Goal: Use online tool/utility: Utilize a website feature to perform a specific function

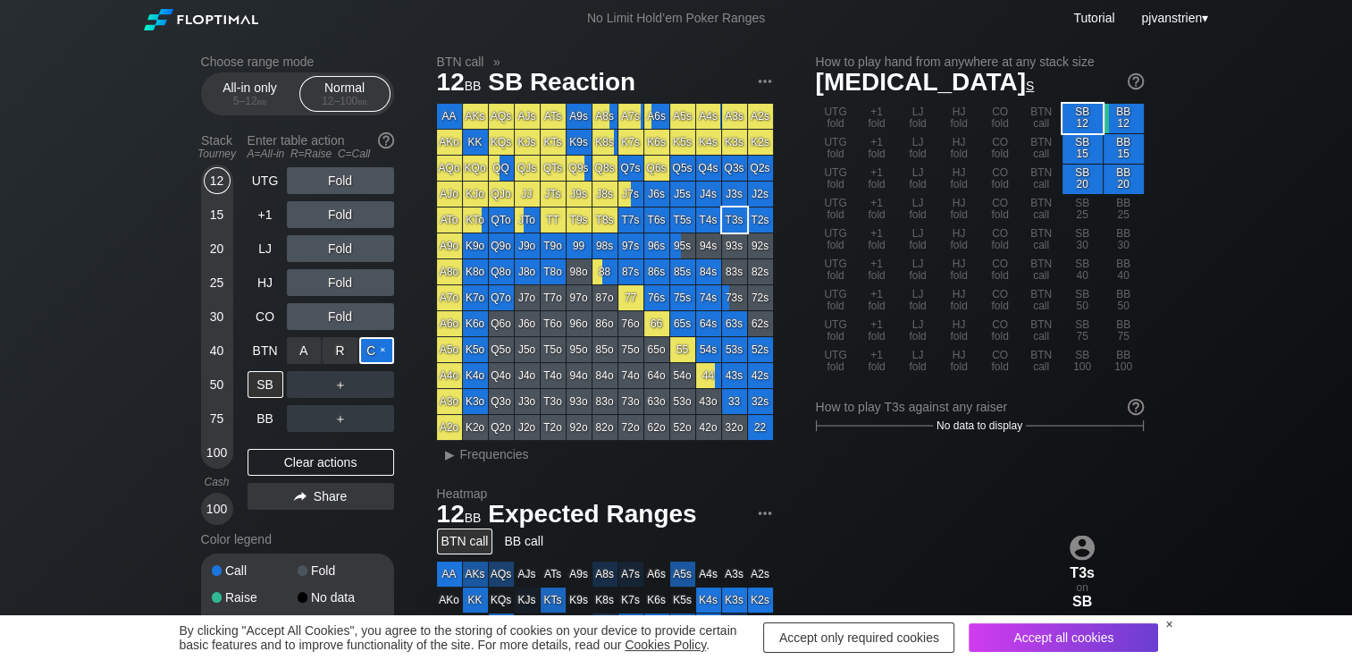
click at [379, 351] on div "C ✕" at bounding box center [376, 350] width 35 height 27
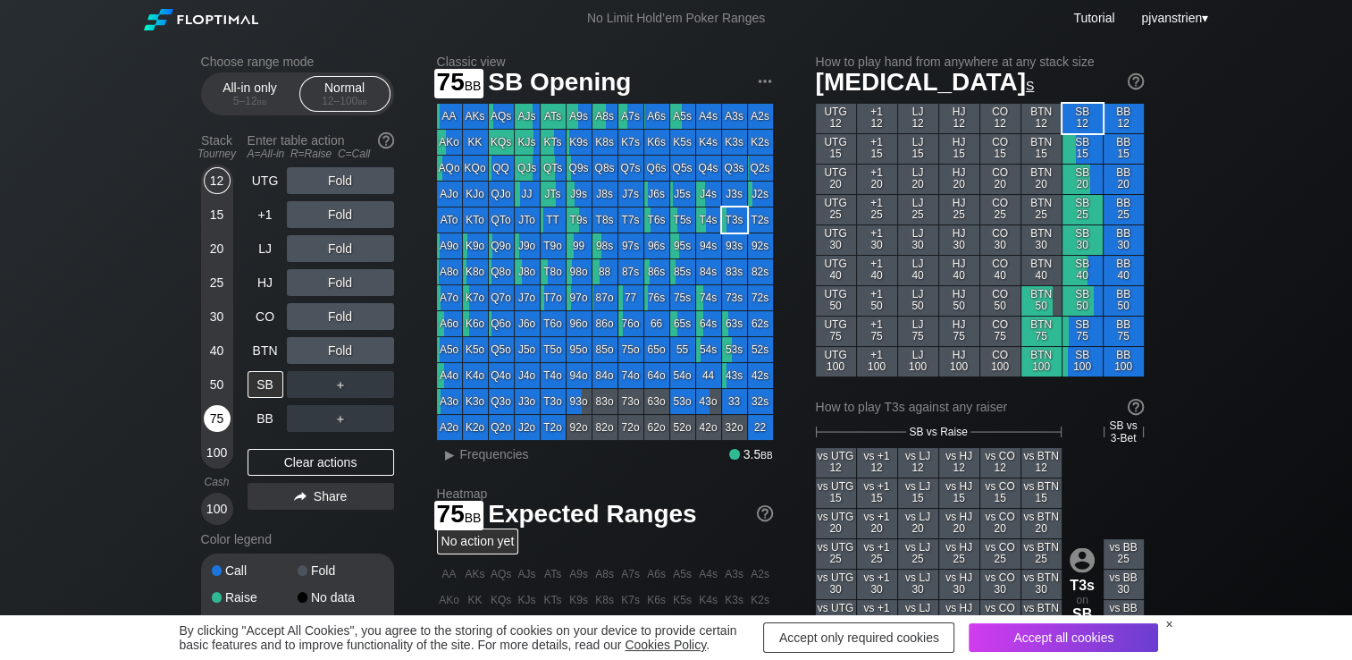
click at [208, 430] on div "75" at bounding box center [217, 418] width 27 height 27
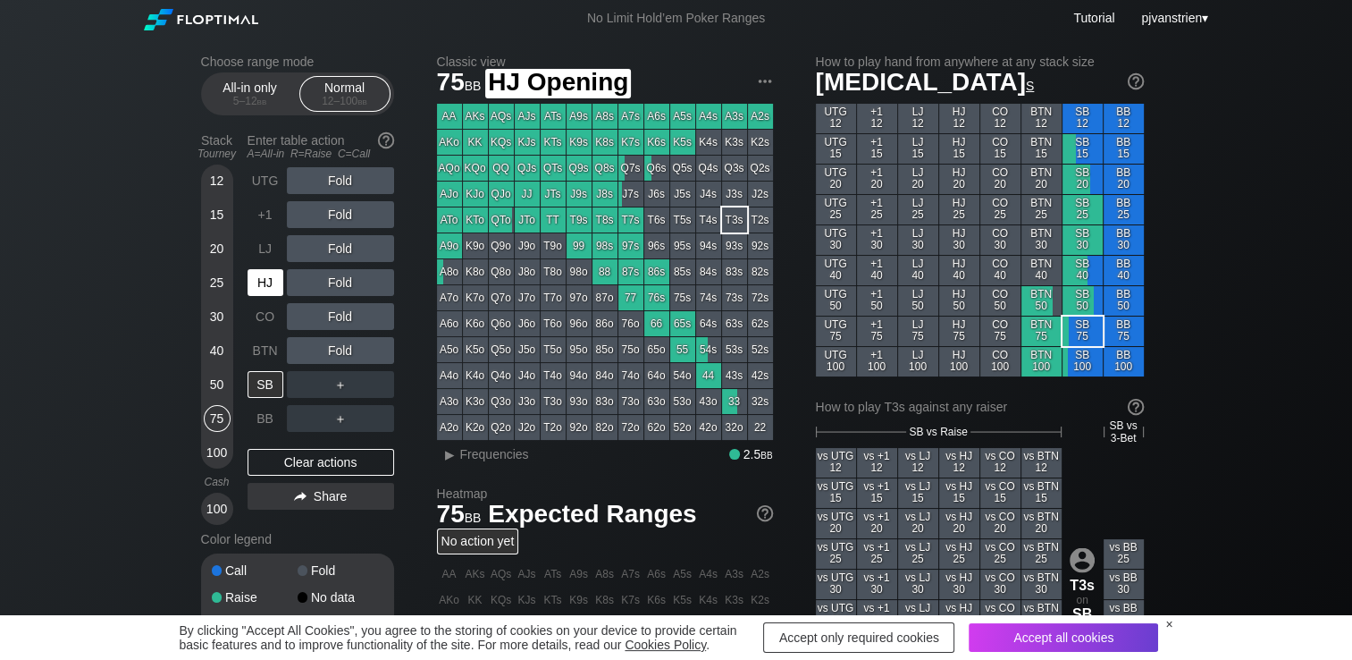
click at [257, 286] on div "HJ" at bounding box center [266, 282] width 36 height 27
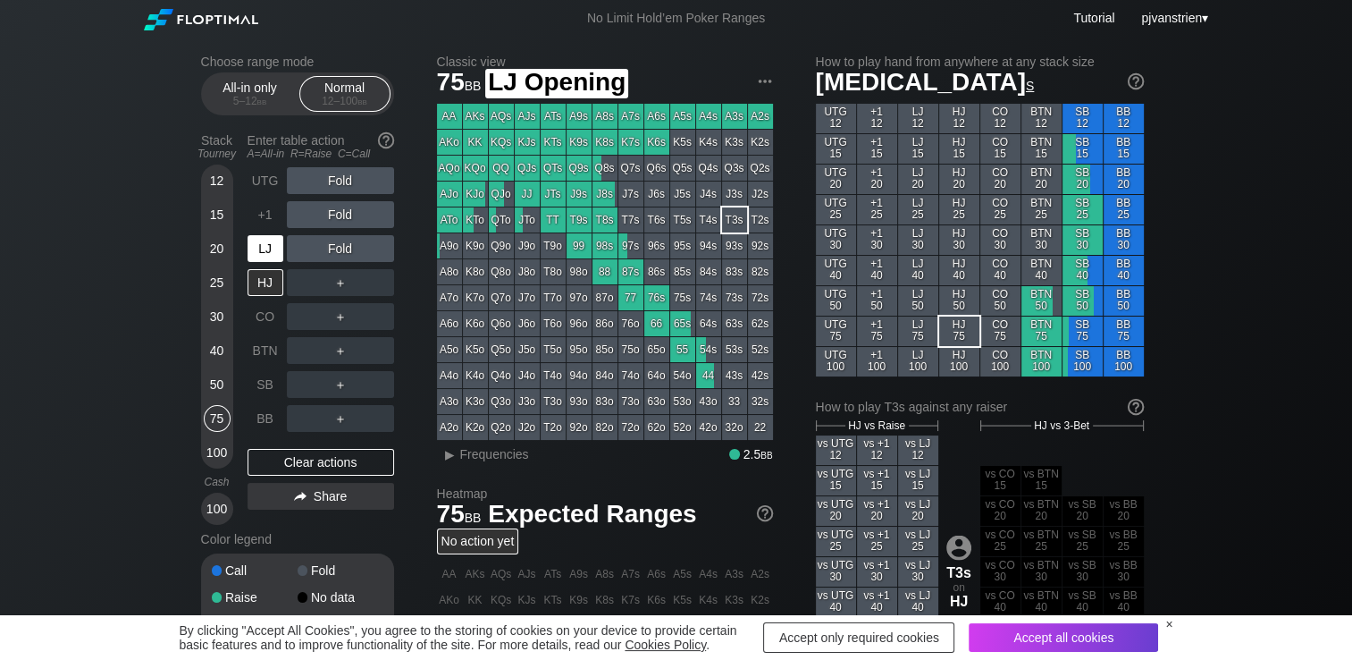
click at [261, 253] on div "LJ" at bounding box center [266, 248] width 36 height 27
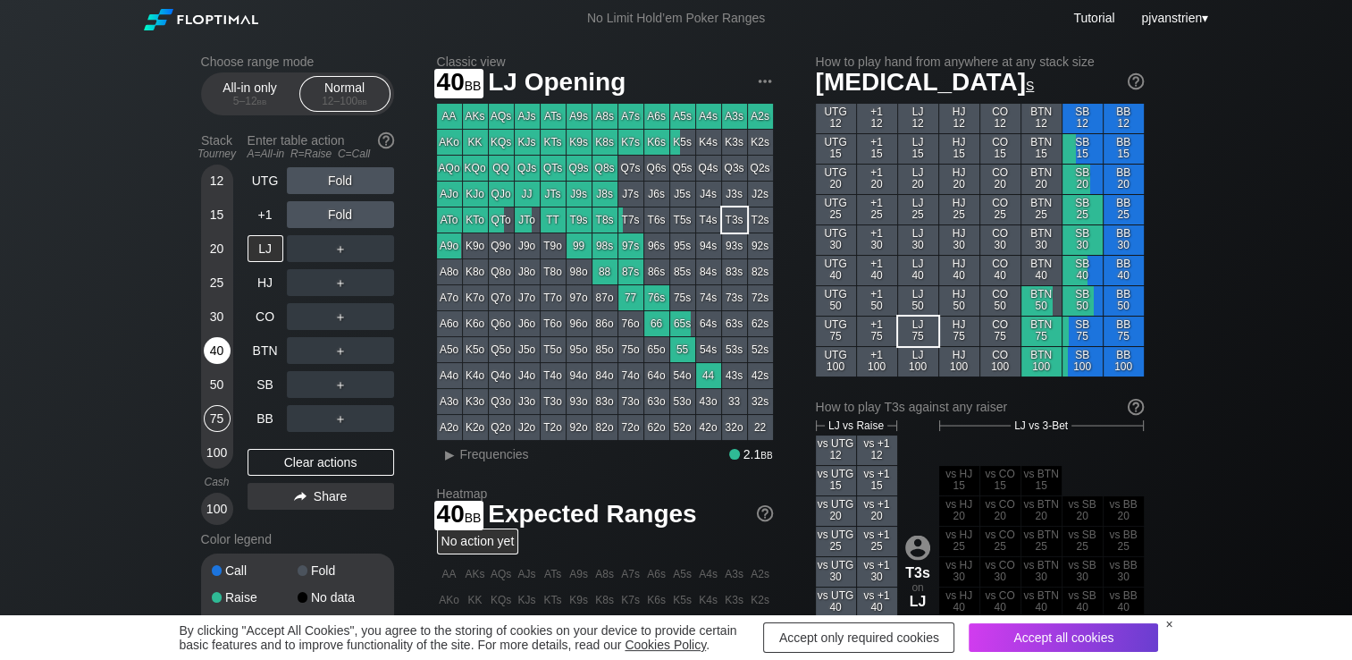
click at [215, 355] on div "40" at bounding box center [217, 350] width 27 height 27
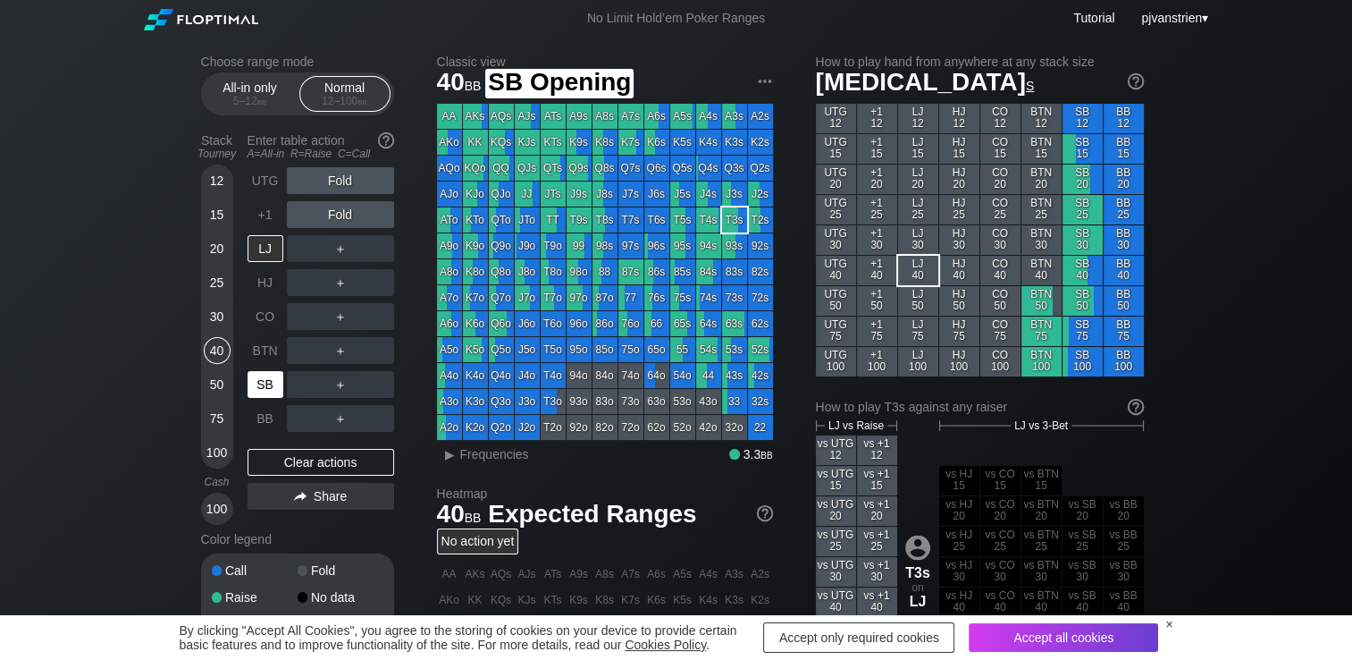
click at [262, 394] on div "SB" at bounding box center [266, 384] width 36 height 27
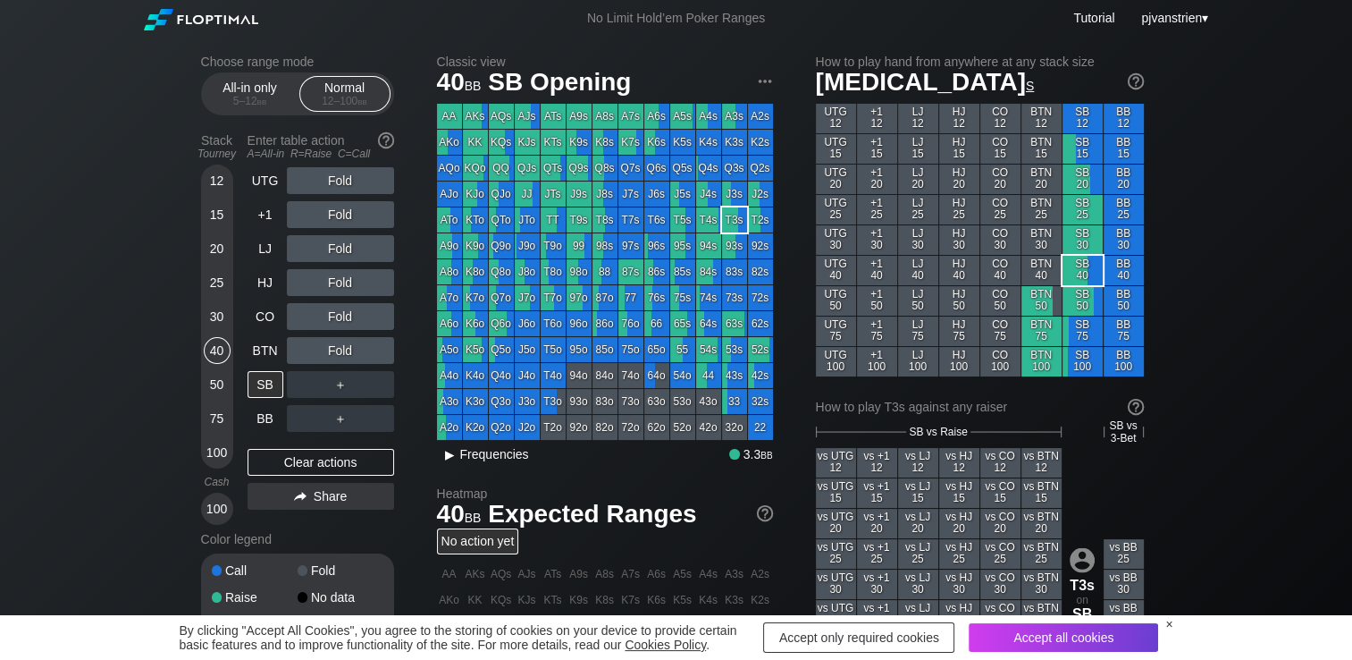
click at [488, 461] on span "Frequencies" at bounding box center [494, 454] width 69 height 14
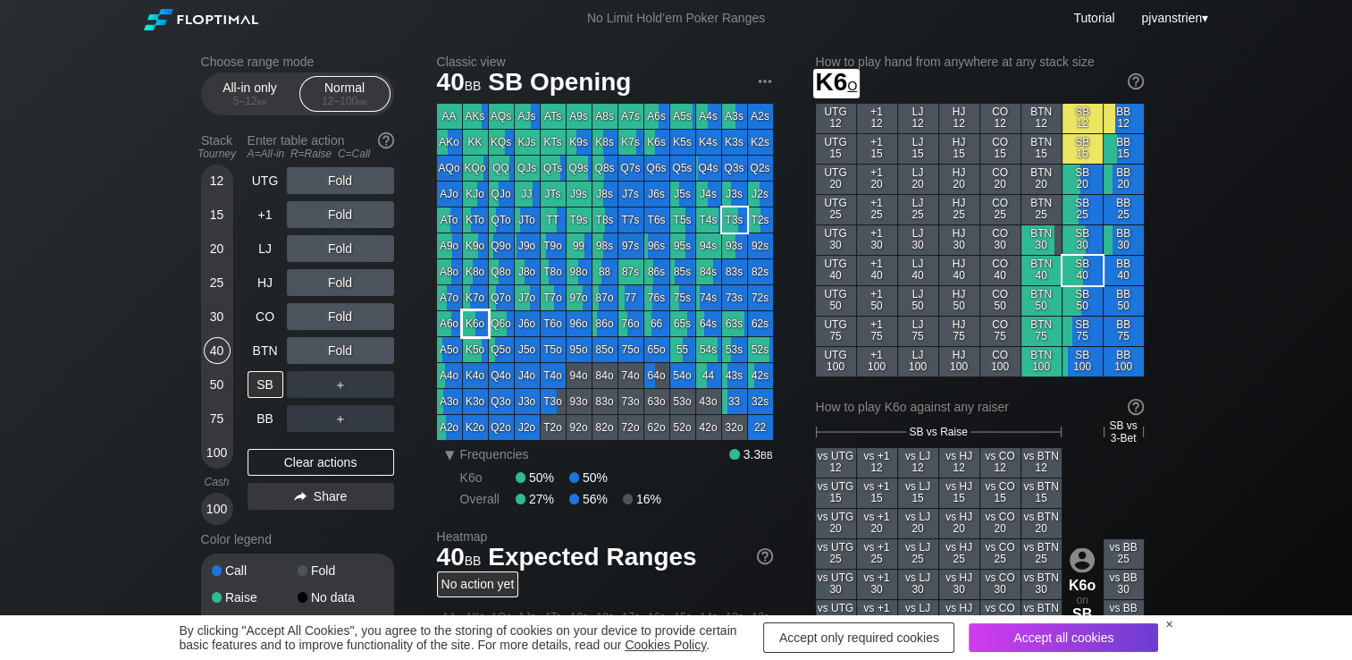
click at [475, 326] on div "K6o" at bounding box center [475, 323] width 25 height 25
click at [338, 213] on div "R ✕" at bounding box center [340, 214] width 35 height 27
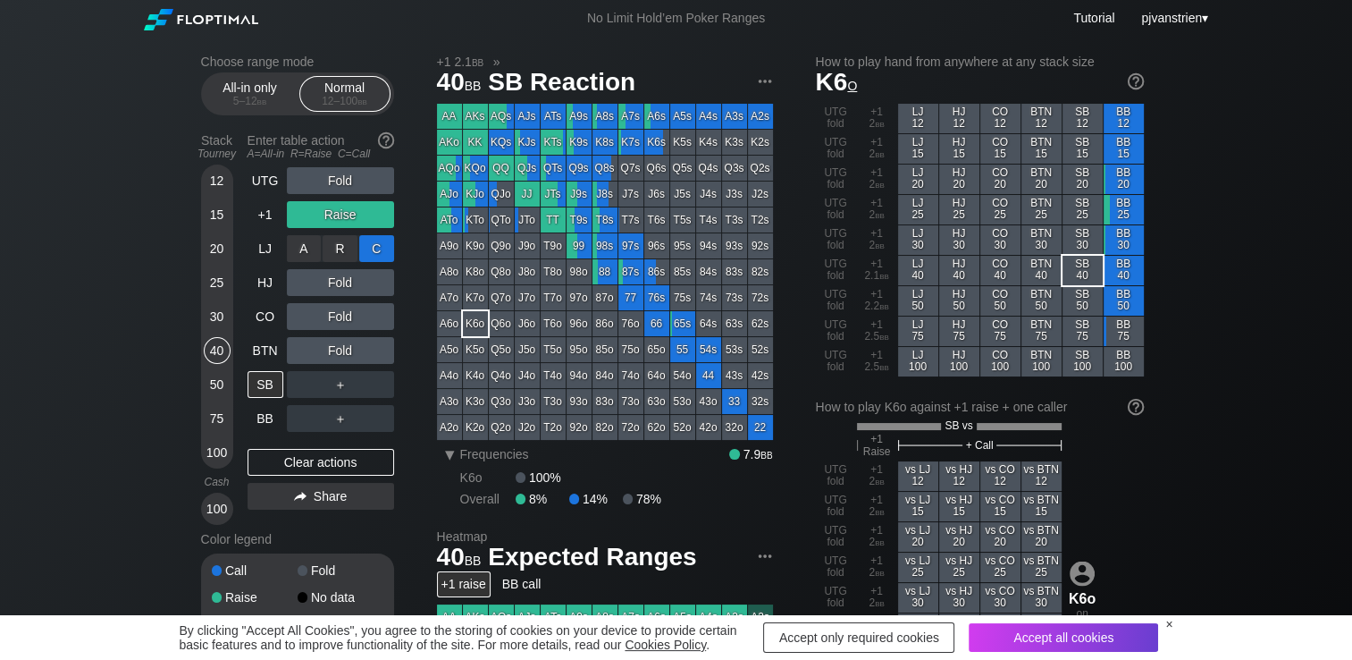
click at [368, 248] on div "C ✕" at bounding box center [376, 248] width 35 height 27
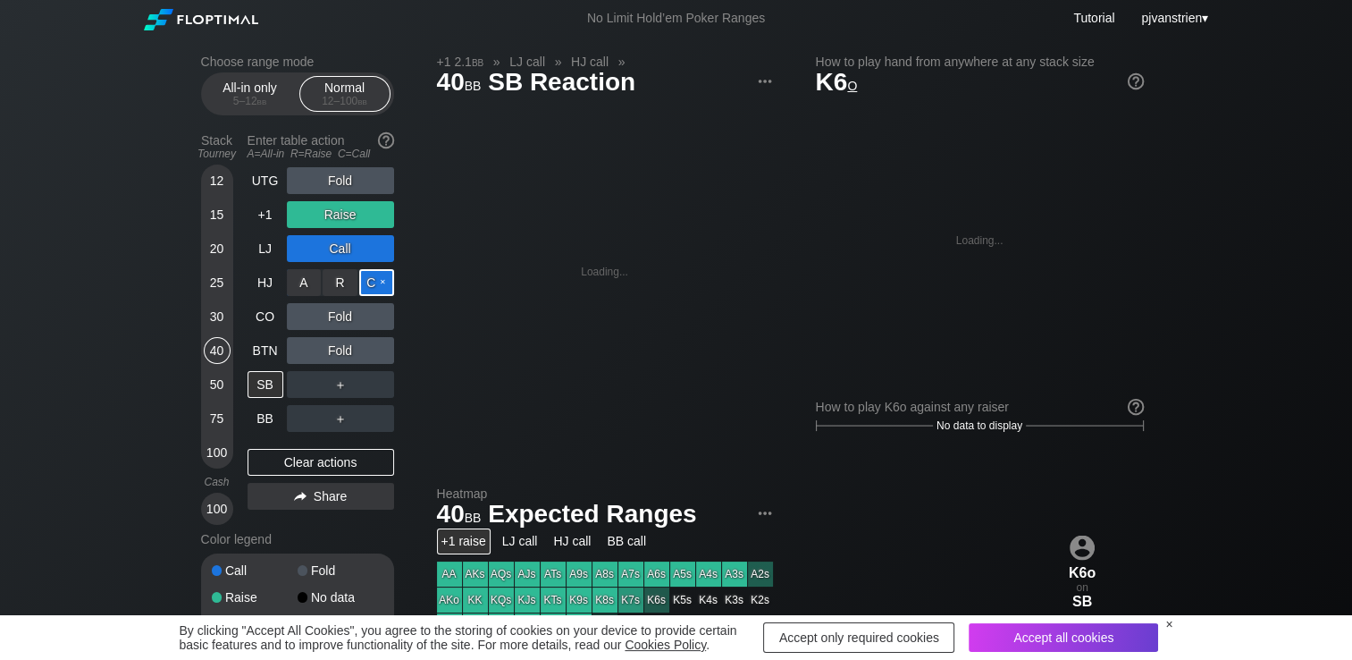
click at [374, 286] on div "C ✕" at bounding box center [376, 282] width 35 height 27
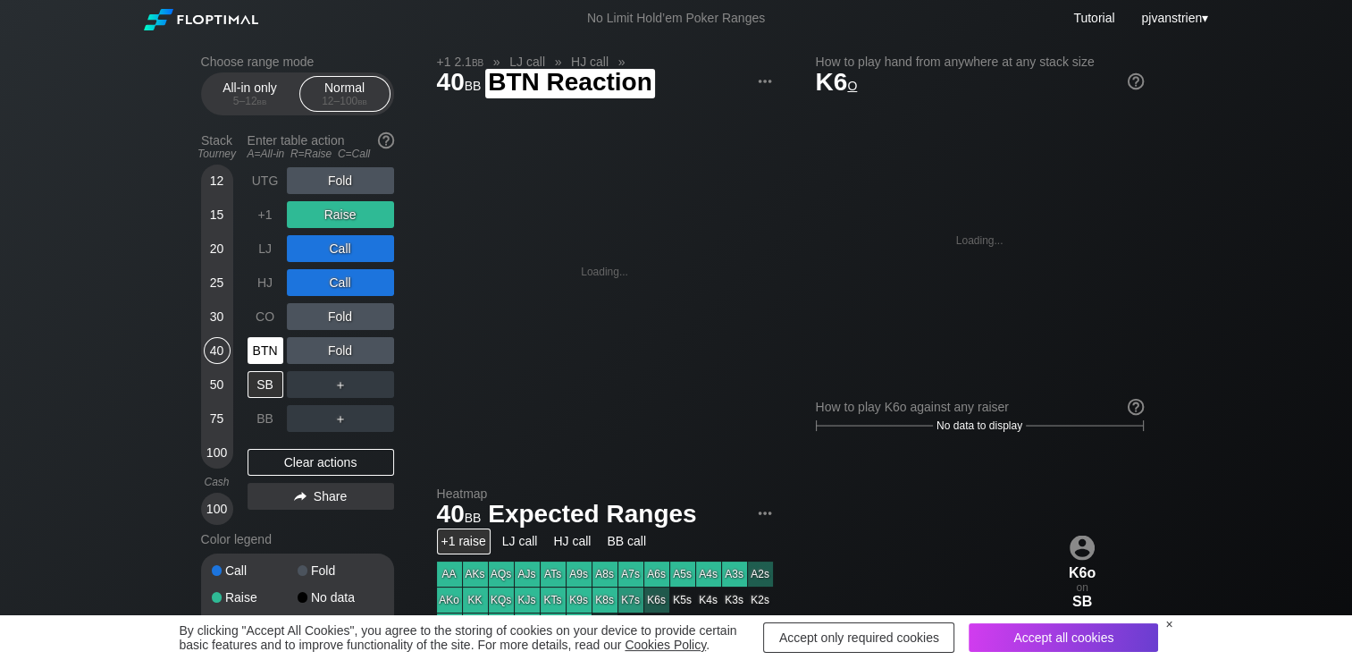
click at [258, 358] on div "BTN" at bounding box center [266, 350] width 36 height 27
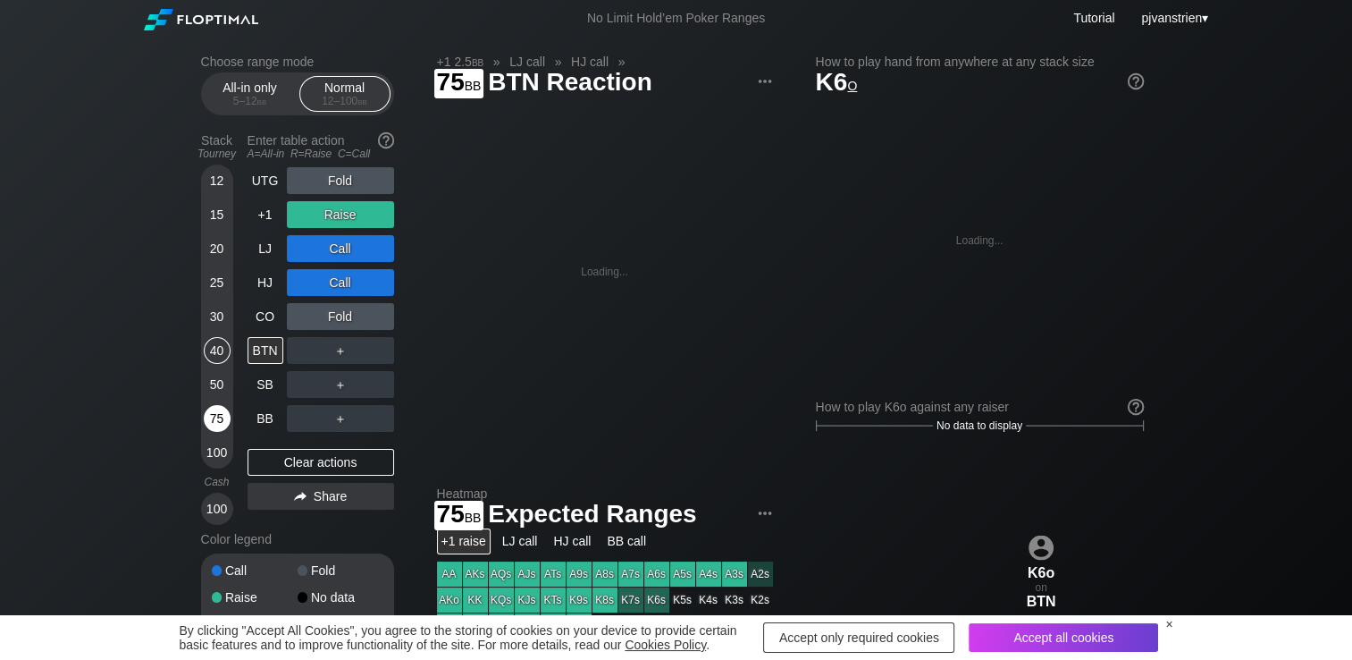
click at [211, 428] on div "75" at bounding box center [217, 418] width 27 height 27
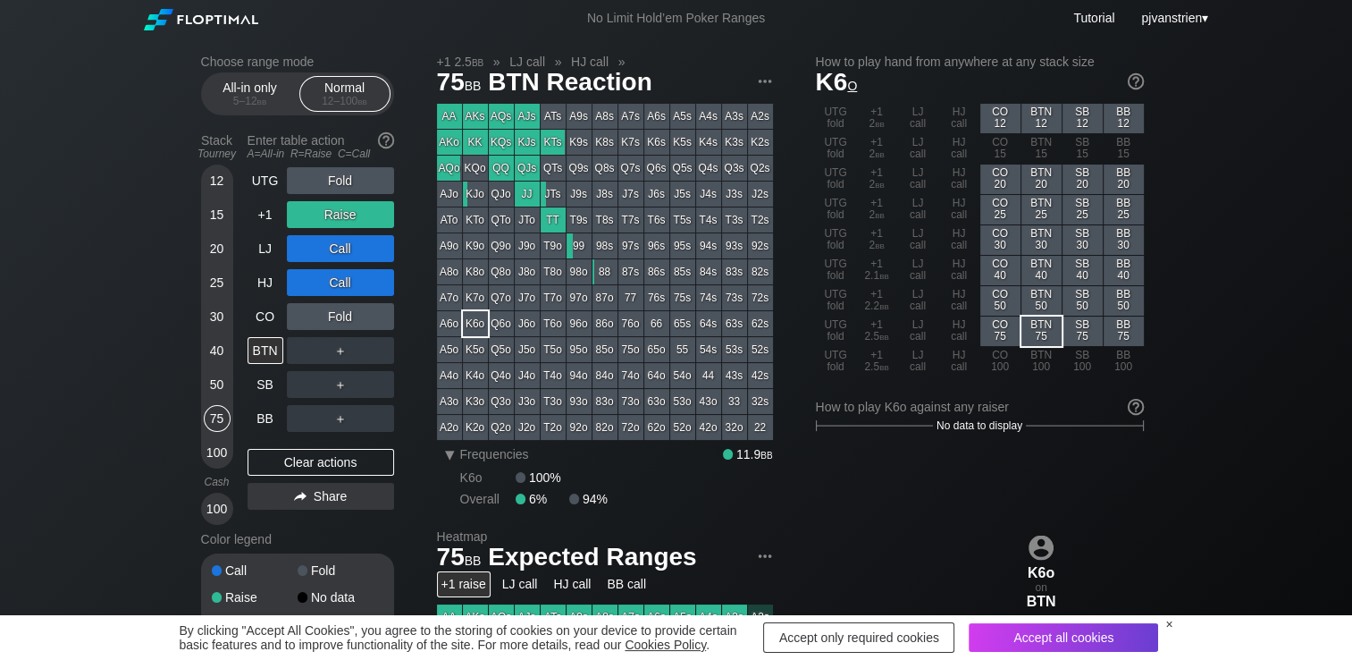
click at [354, 449] on div "UTG Fold +1 Raise LJ Call HJ Call CO Fold BTN ＋ SB ＋ BB ＋ Clear actions Share" at bounding box center [321, 346] width 147 height 358
click at [381, 245] on div "C ✕" at bounding box center [376, 248] width 35 height 27
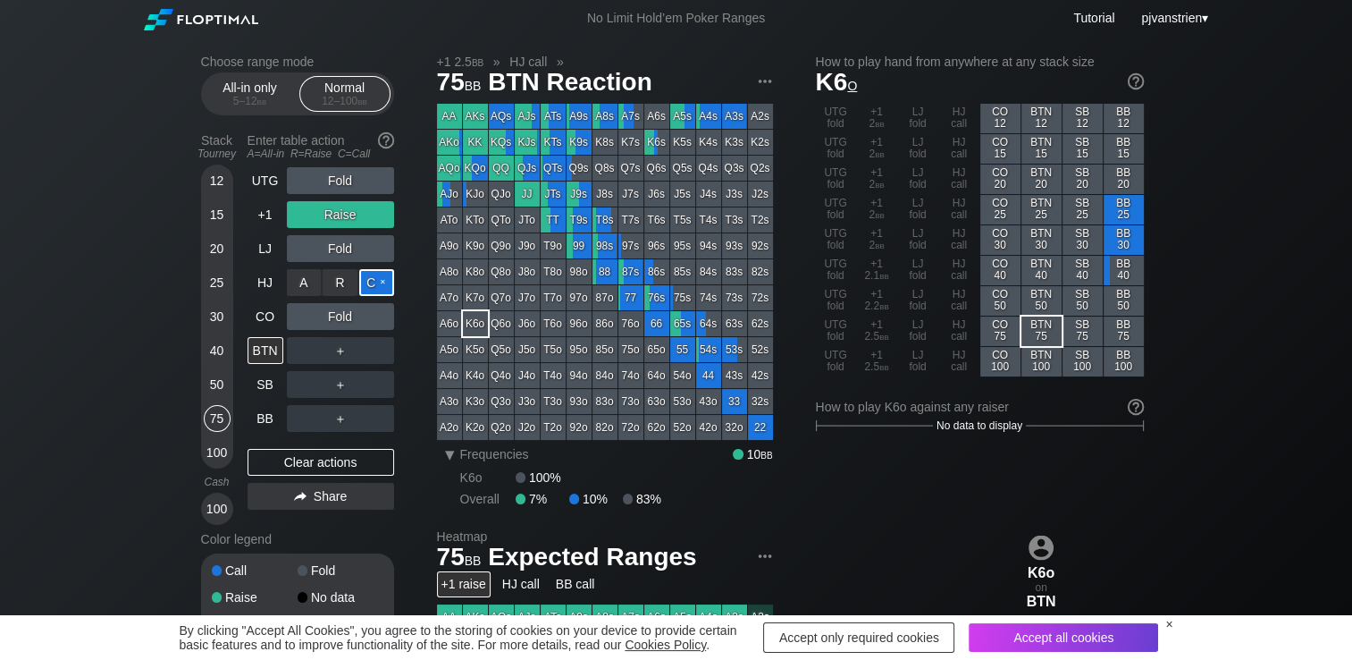
click at [381, 285] on div "C ✕" at bounding box center [376, 282] width 35 height 27
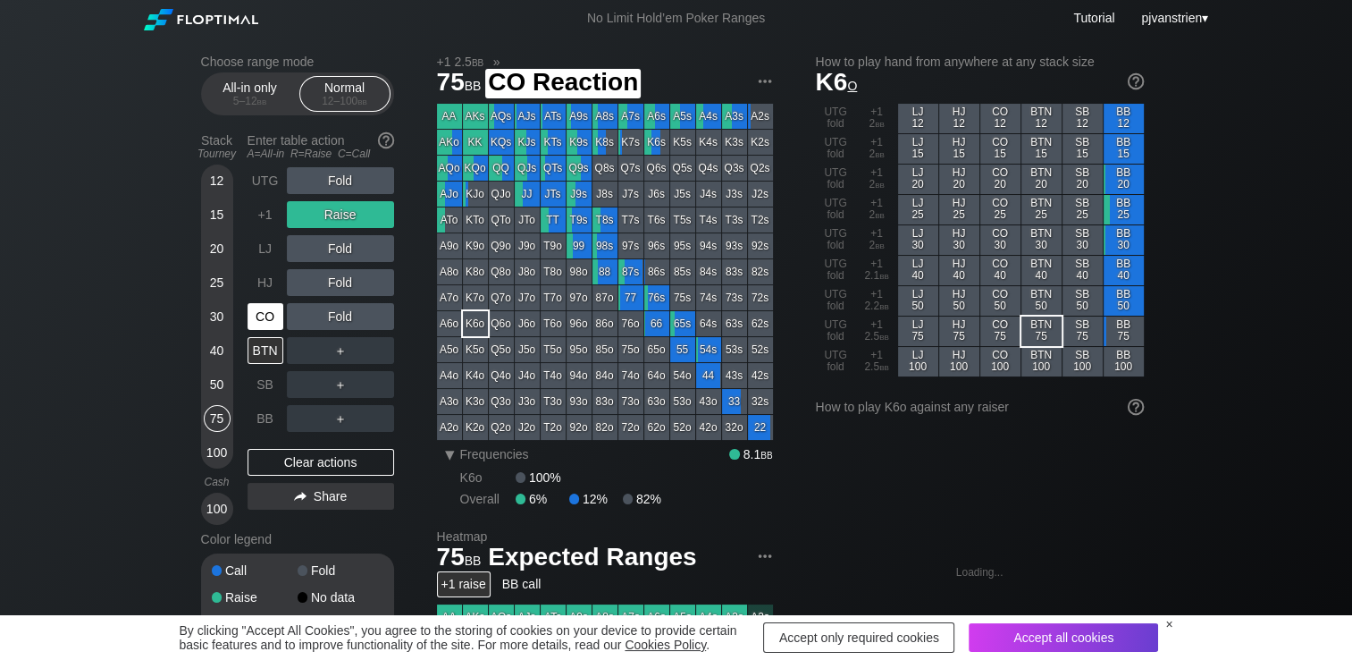
click at [277, 316] on div "CO" at bounding box center [266, 316] width 36 height 27
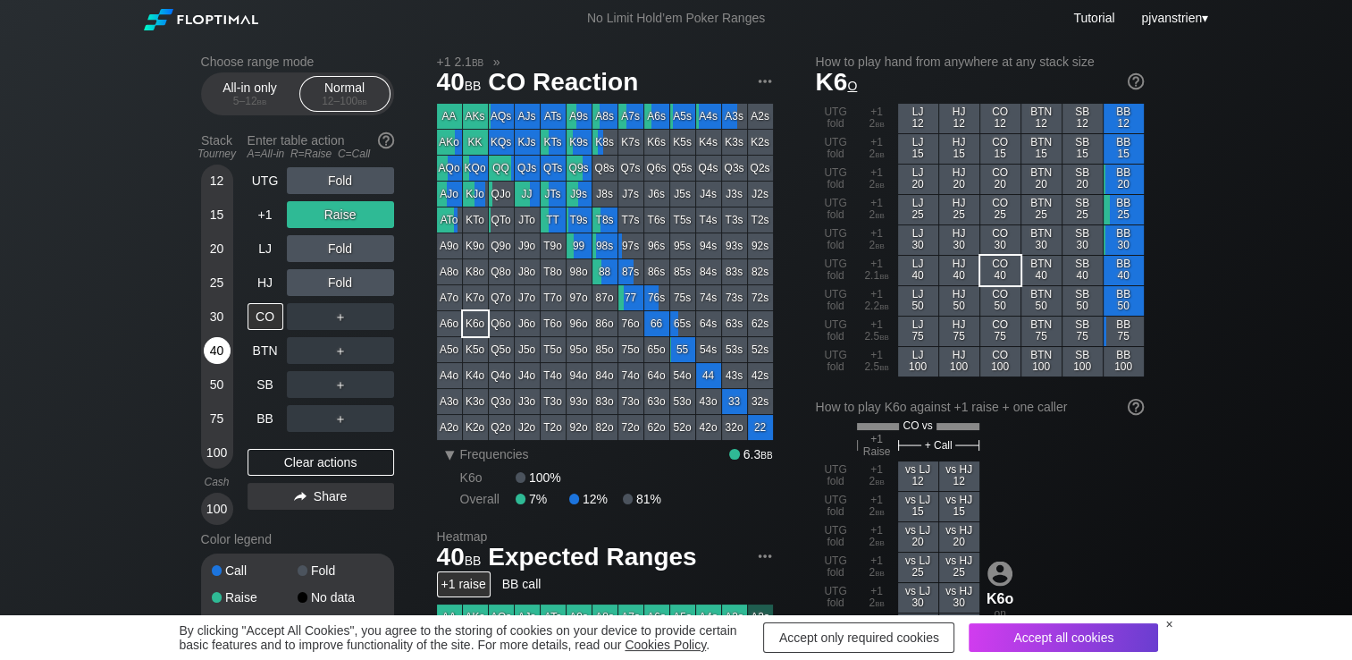
click at [220, 356] on div "40" at bounding box center [217, 350] width 27 height 27
click at [348, 209] on div "R ✕" at bounding box center [340, 214] width 35 height 27
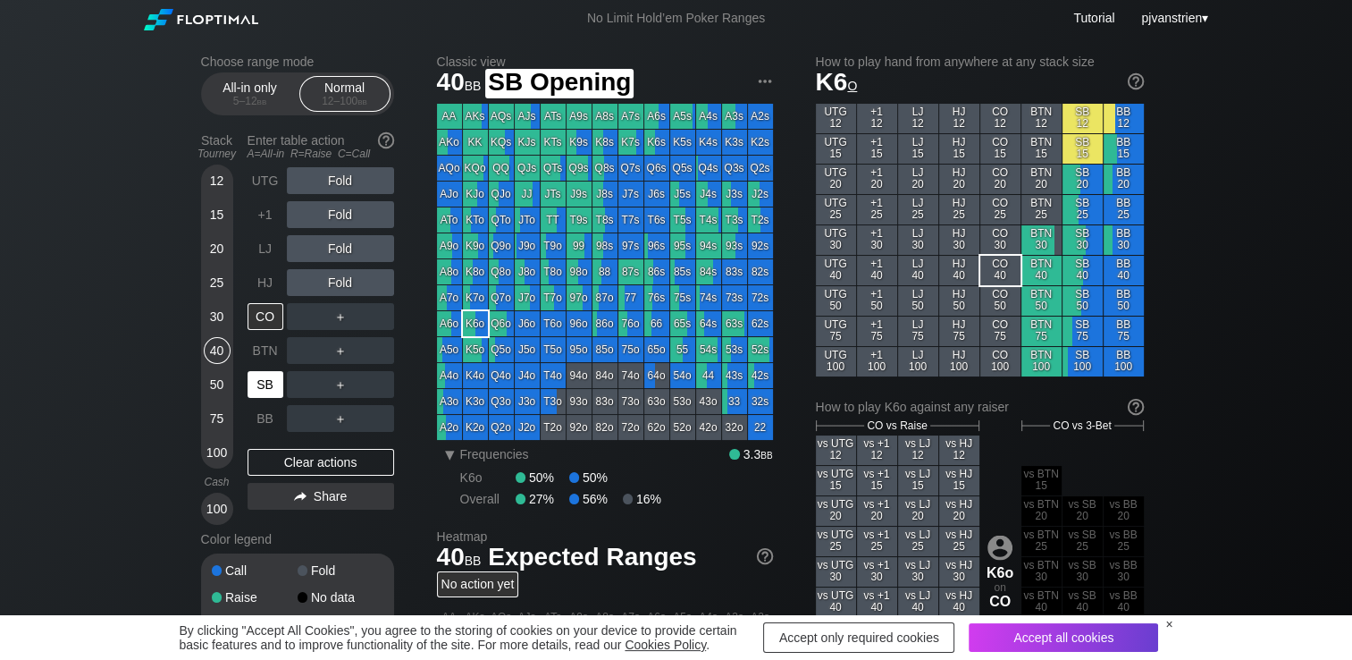
click at [265, 387] on div "SB" at bounding box center [266, 384] width 36 height 27
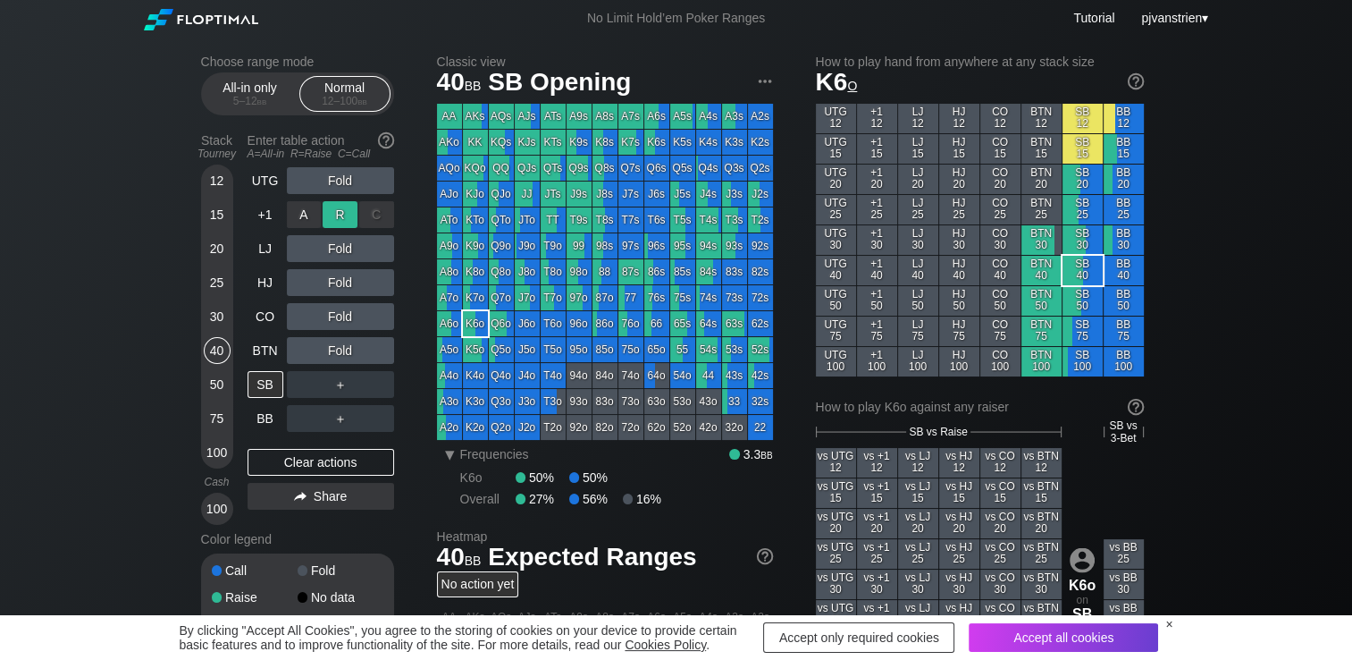
click at [340, 212] on div "R ✕" at bounding box center [340, 214] width 35 height 27
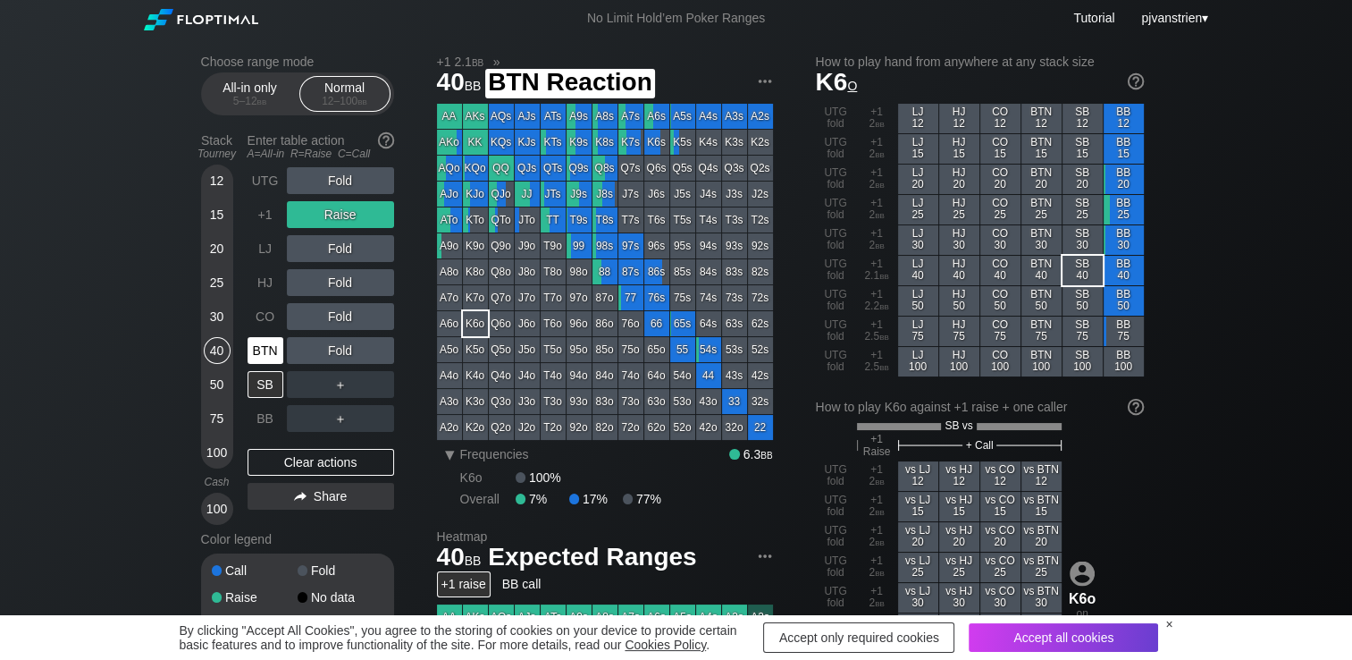
click at [257, 356] on div "BTN" at bounding box center [266, 350] width 36 height 27
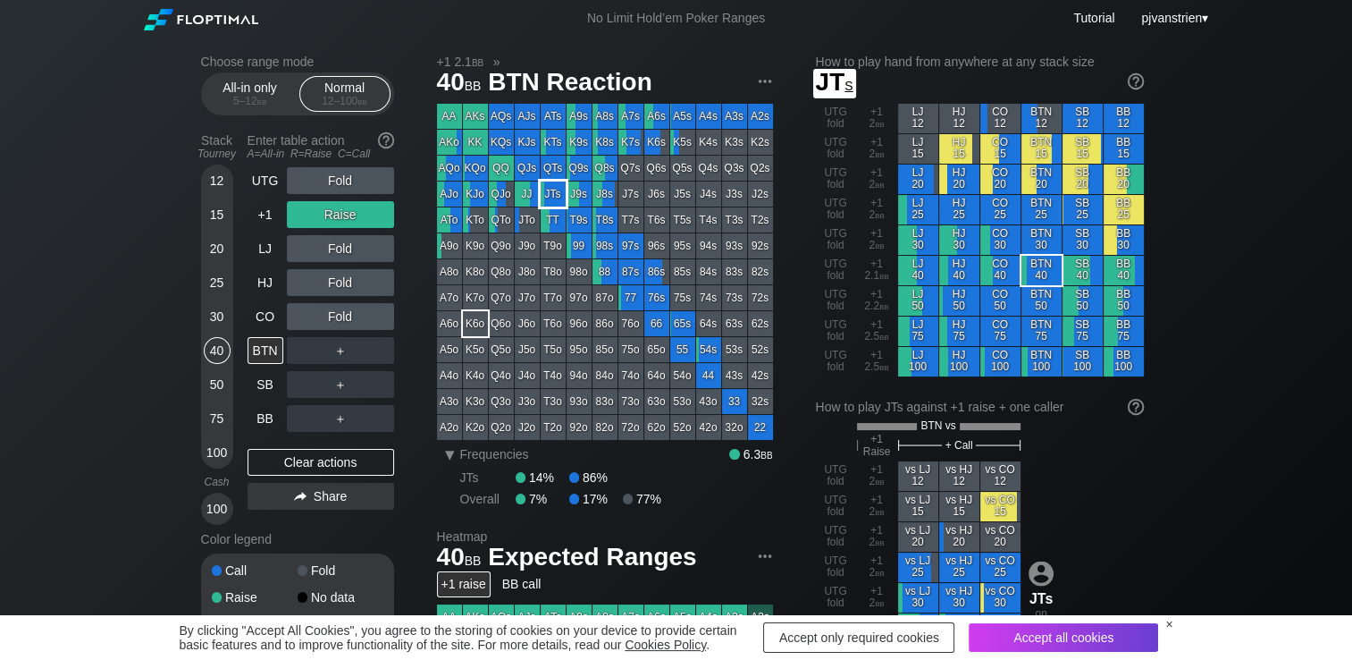
click at [551, 195] on div "JTs" at bounding box center [553, 193] width 25 height 25
click at [350, 215] on div "R ✕" at bounding box center [340, 214] width 35 height 27
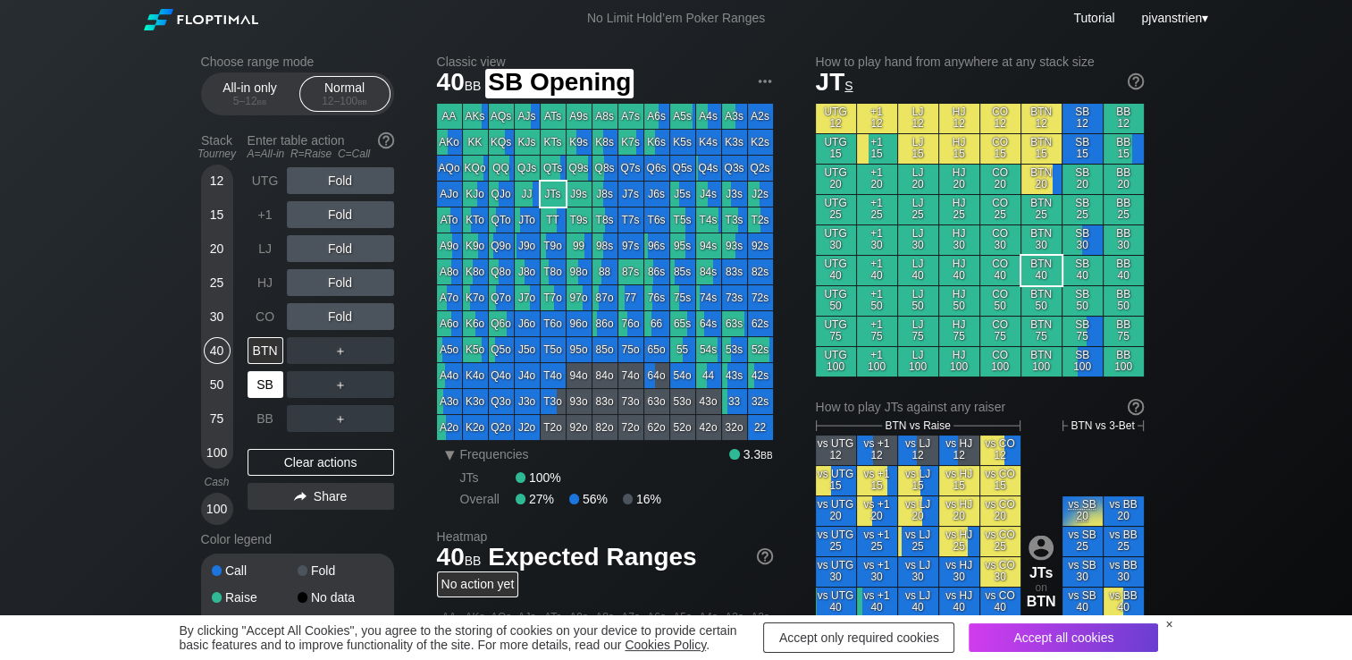
click at [262, 382] on div "SB" at bounding box center [266, 384] width 36 height 27
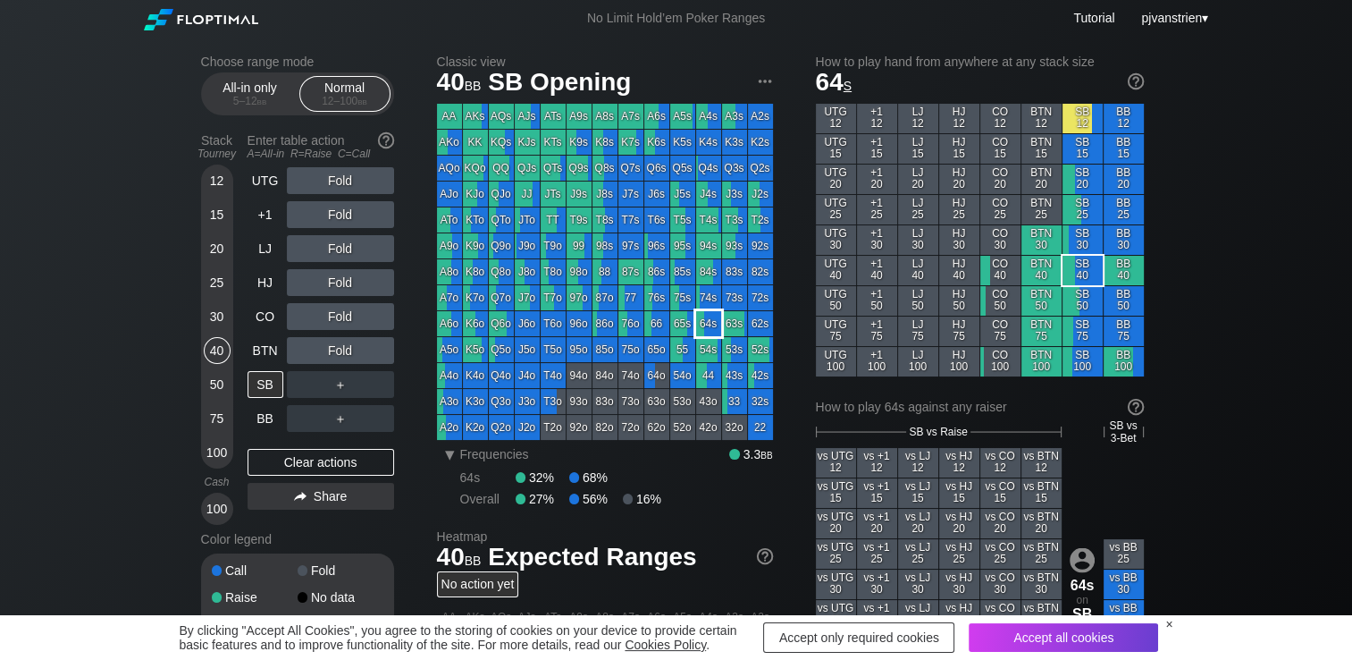
click at [705, 323] on div "64s" at bounding box center [708, 323] width 25 height 25
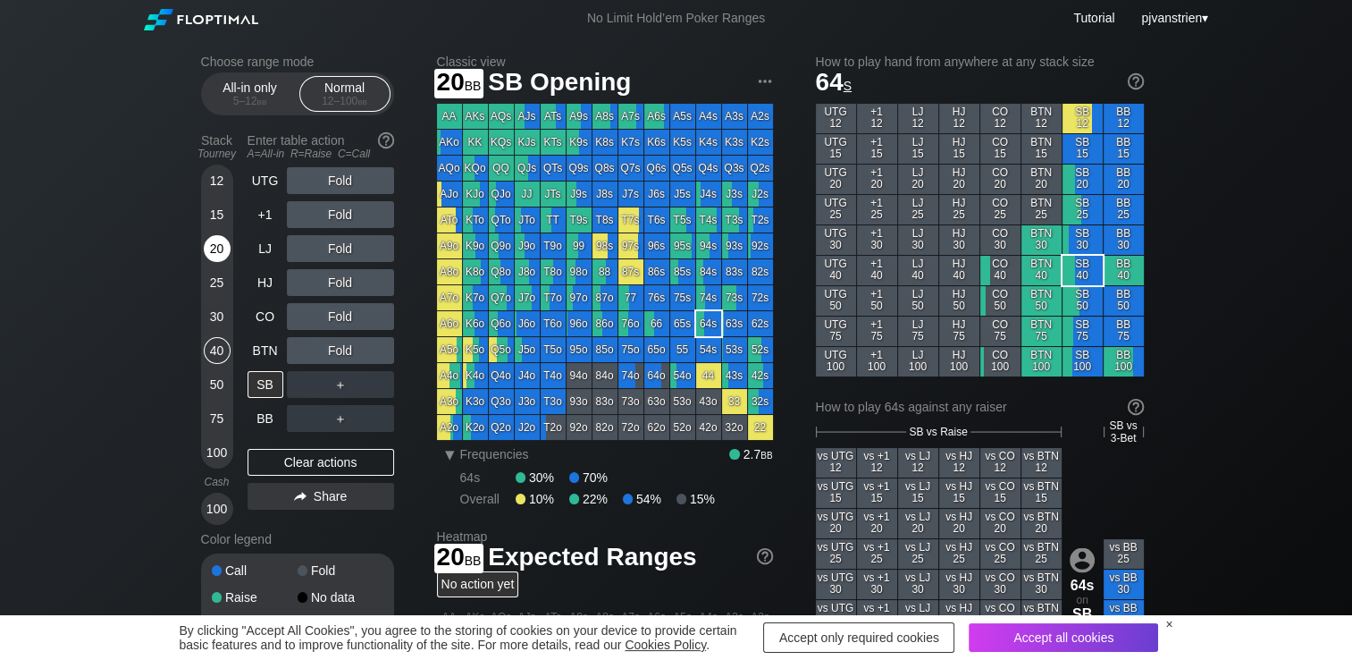
click at [216, 256] on div "20" at bounding box center [217, 248] width 27 height 27
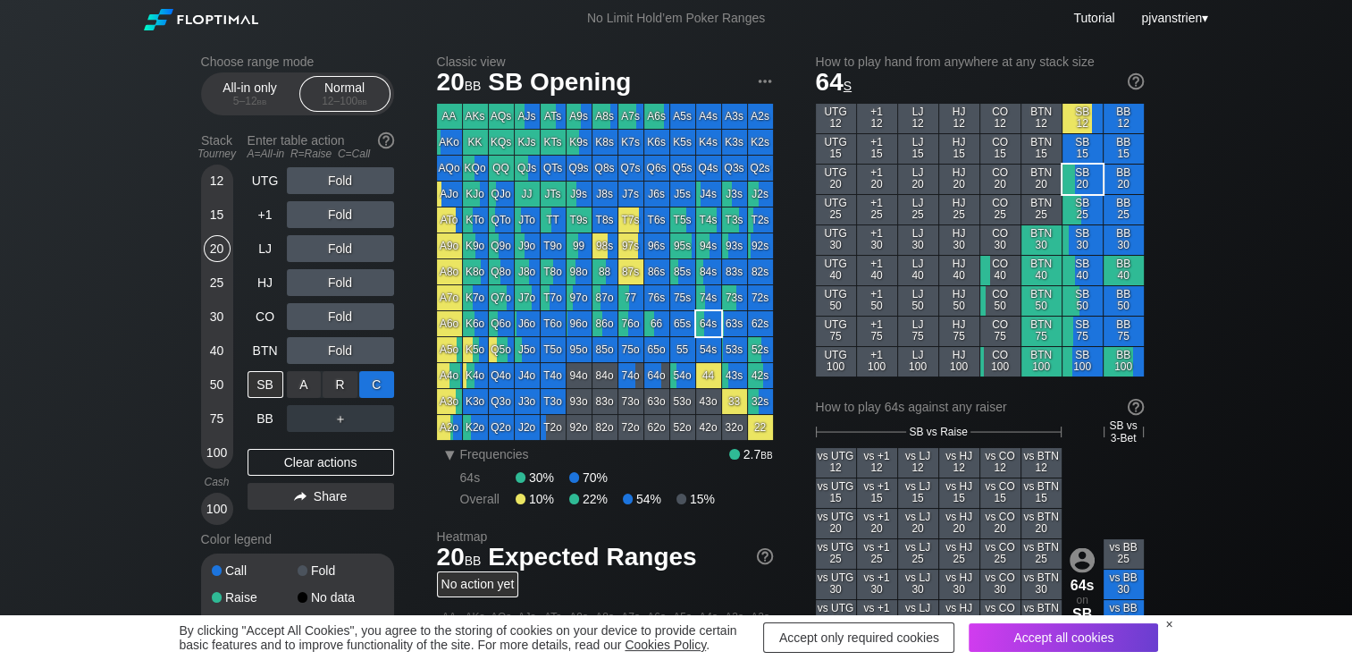
click at [381, 391] on div "C ✕" at bounding box center [376, 384] width 35 height 27
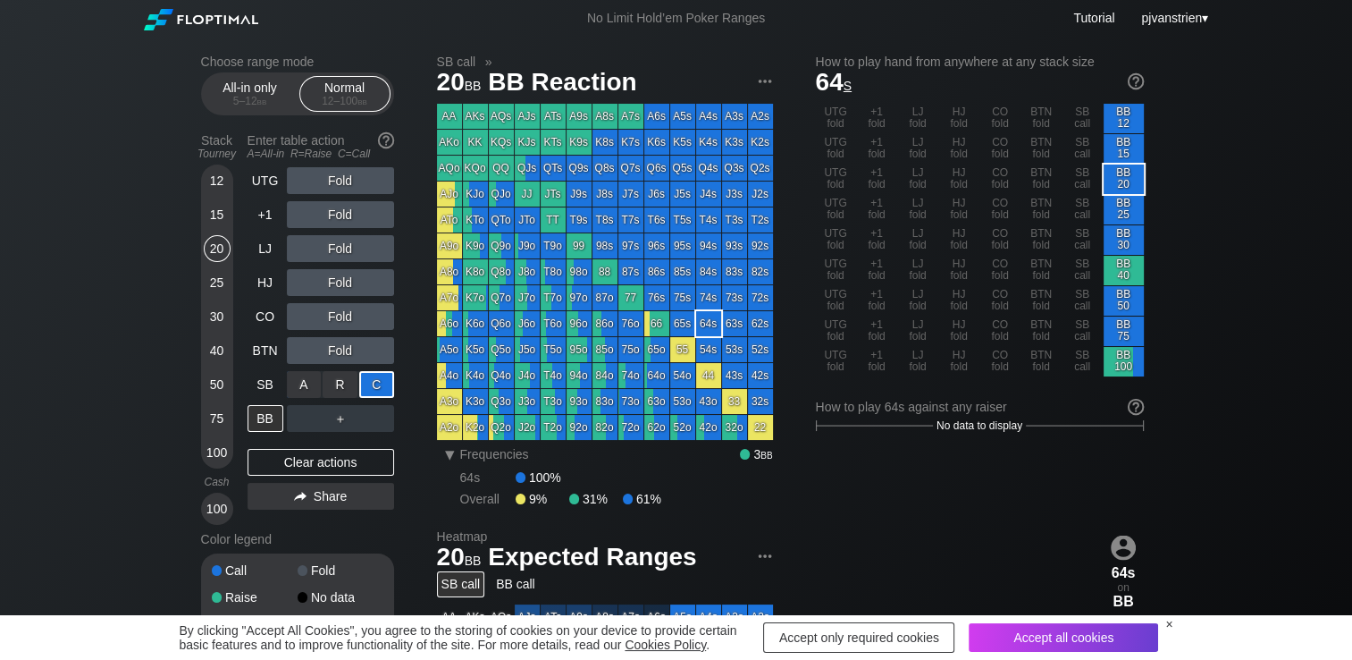
click at [380, 390] on div "C ✕" at bounding box center [376, 384] width 35 height 27
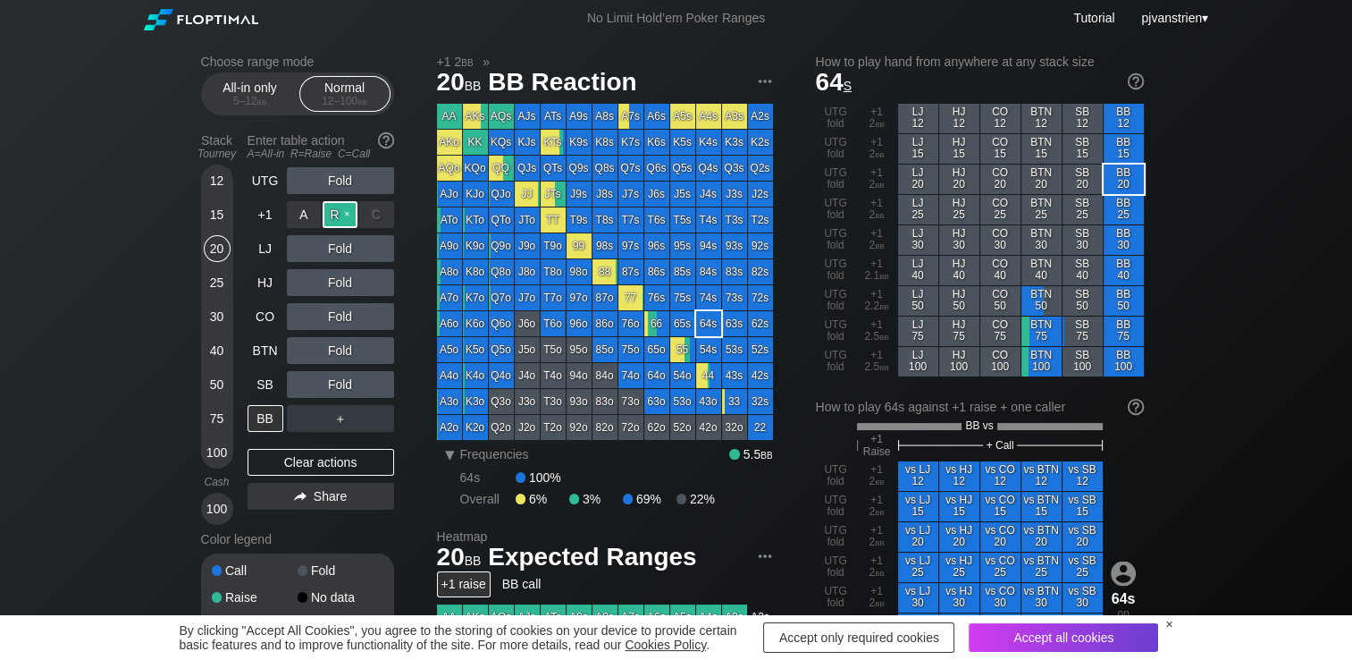
click at [338, 210] on div "R ✕" at bounding box center [340, 214] width 35 height 27
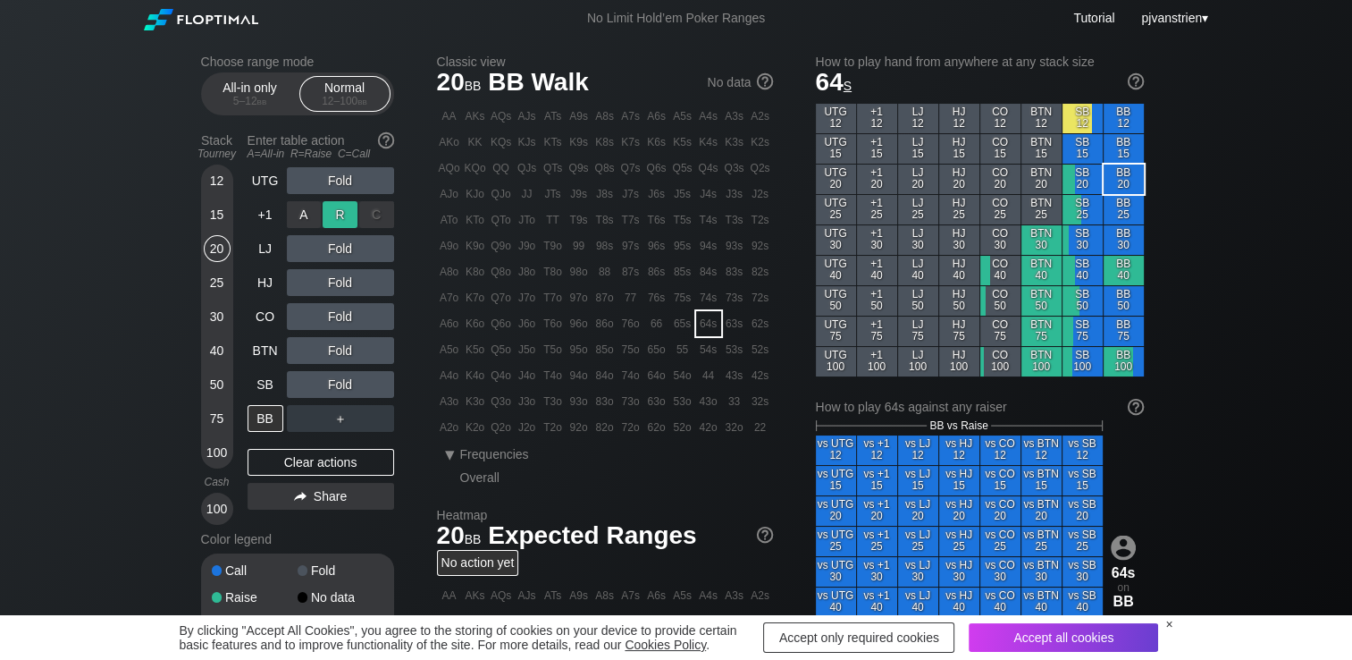
click at [338, 210] on div "R ✕" at bounding box center [340, 214] width 35 height 27
click at [341, 206] on div "R ✕" at bounding box center [340, 214] width 35 height 27
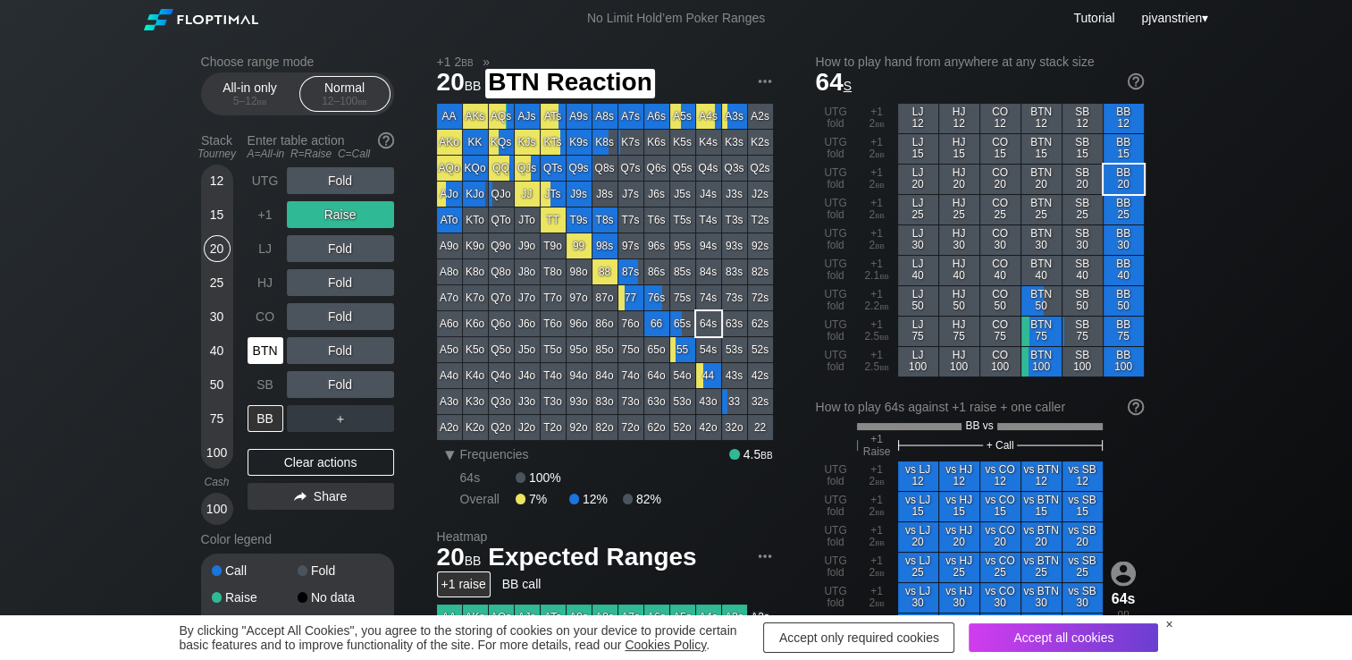
click at [268, 338] on div "BTN" at bounding box center [267, 350] width 39 height 34
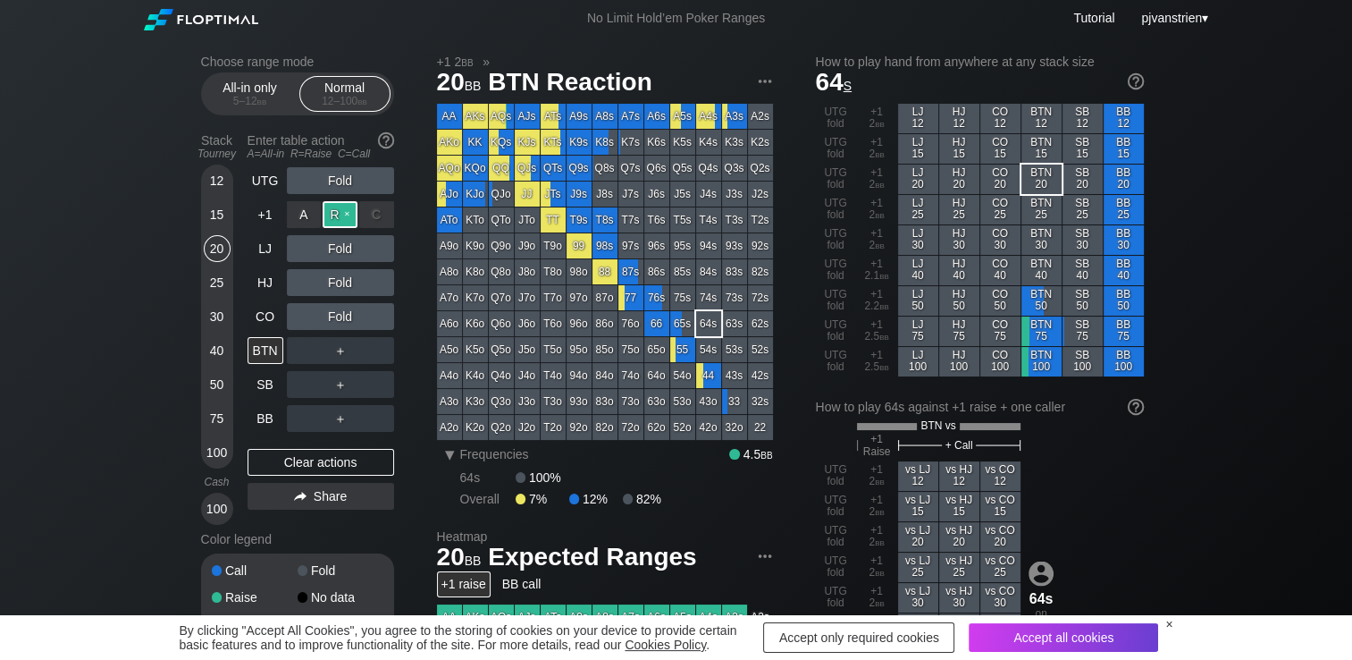
click at [342, 215] on div "R ✕" at bounding box center [340, 214] width 35 height 27
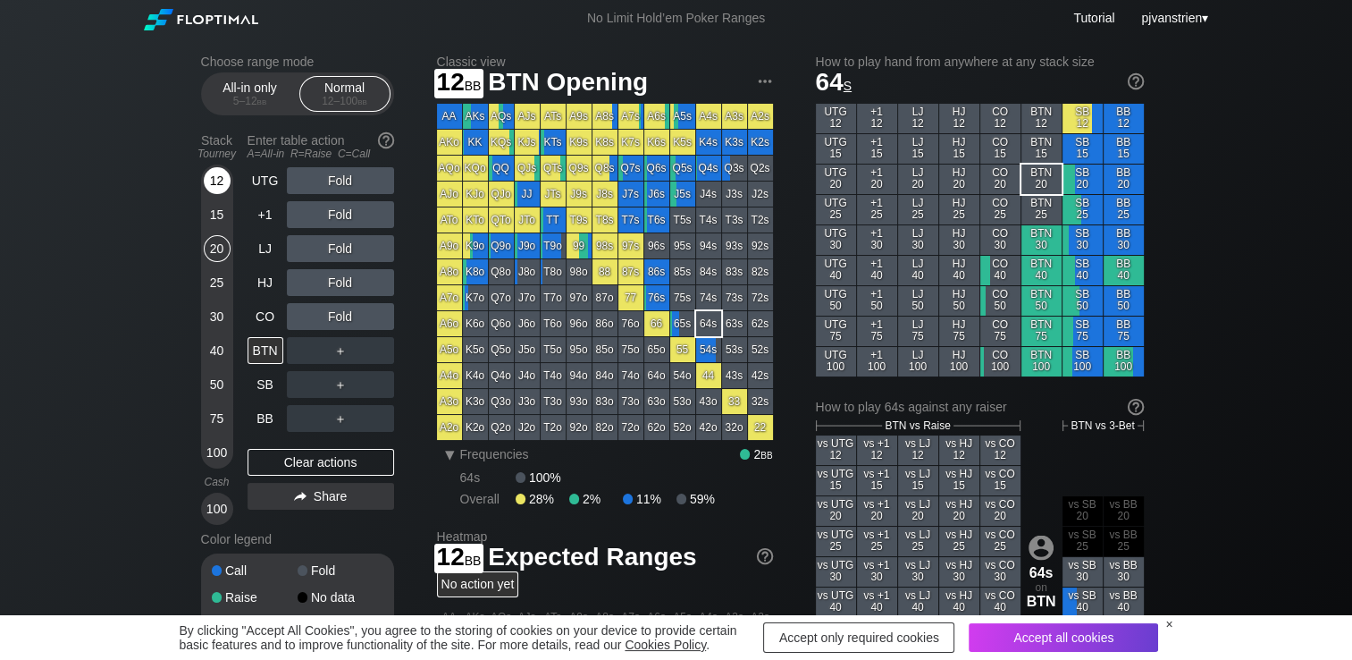
click at [221, 188] on div "12" at bounding box center [217, 180] width 27 height 27
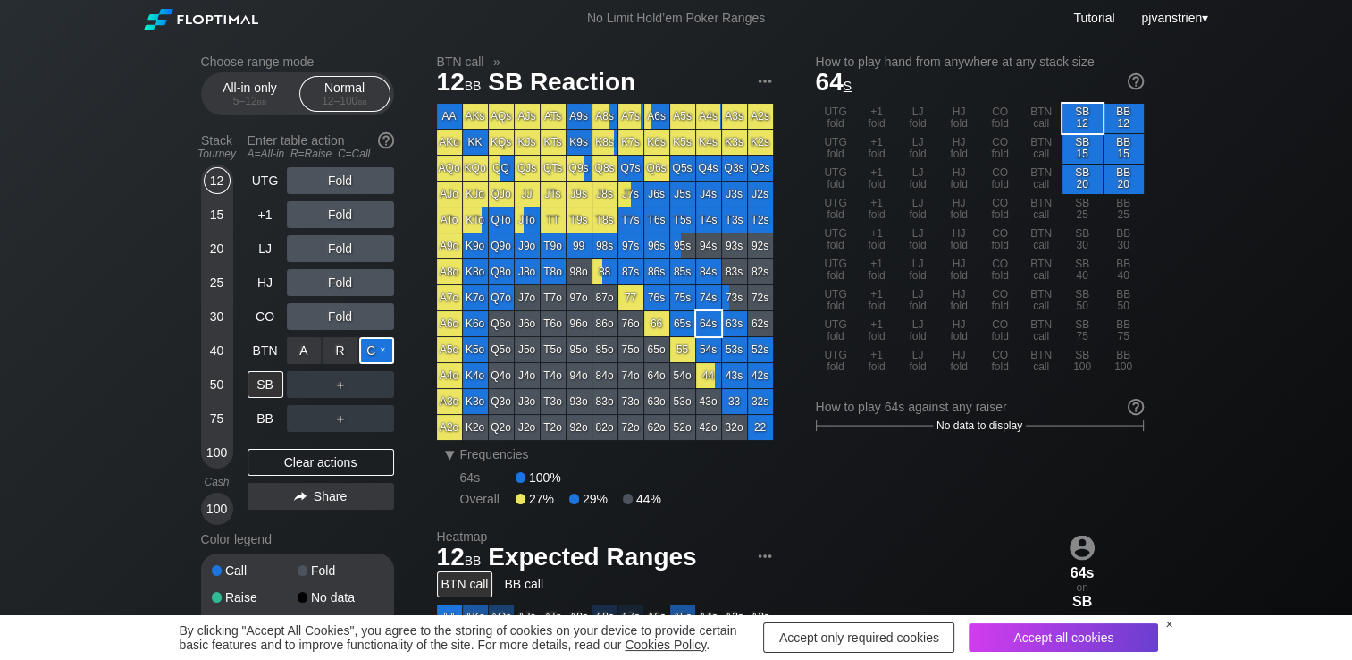
click at [381, 353] on div "C ✕" at bounding box center [376, 350] width 35 height 27
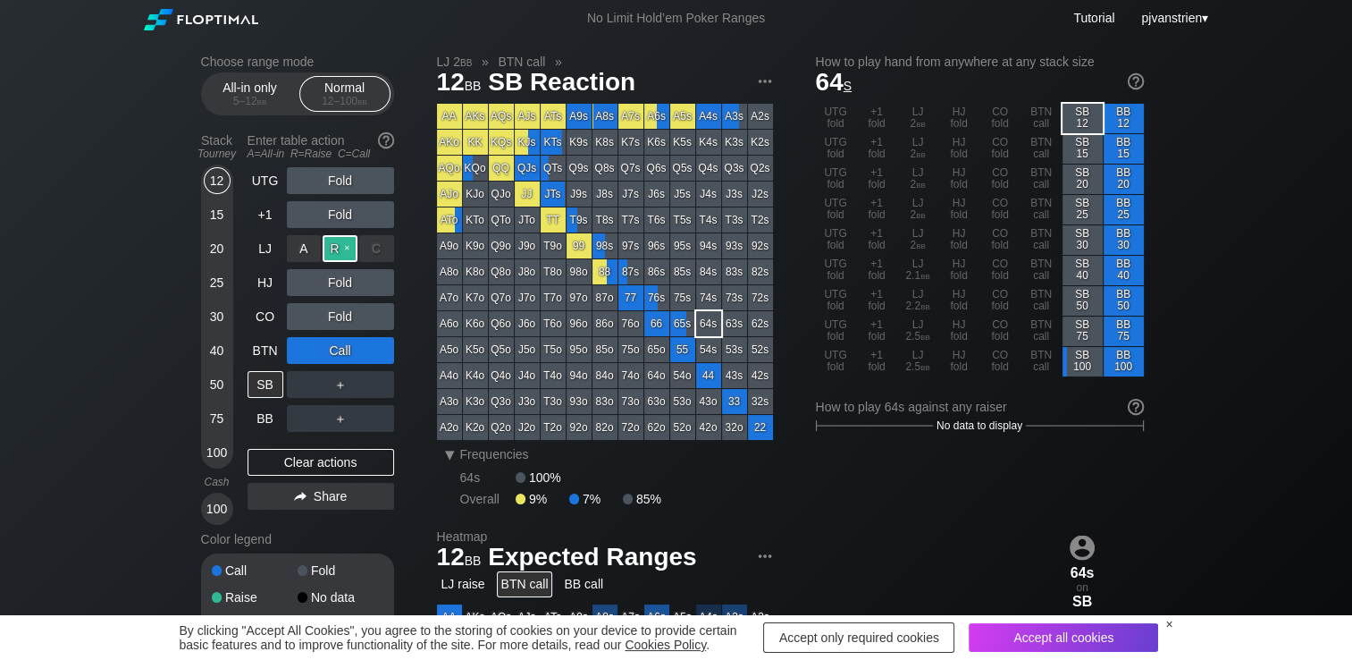
click at [344, 254] on div "R ✕" at bounding box center [340, 248] width 35 height 27
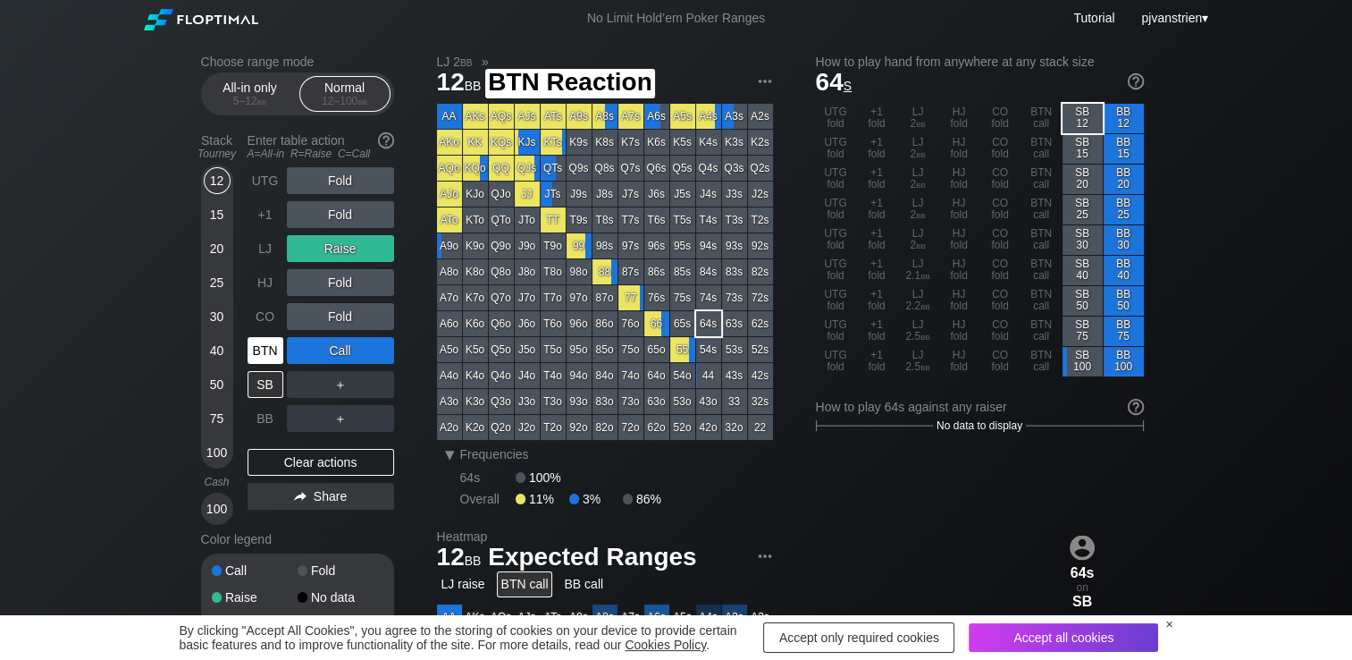
click at [258, 348] on div "BTN" at bounding box center [266, 350] width 36 height 27
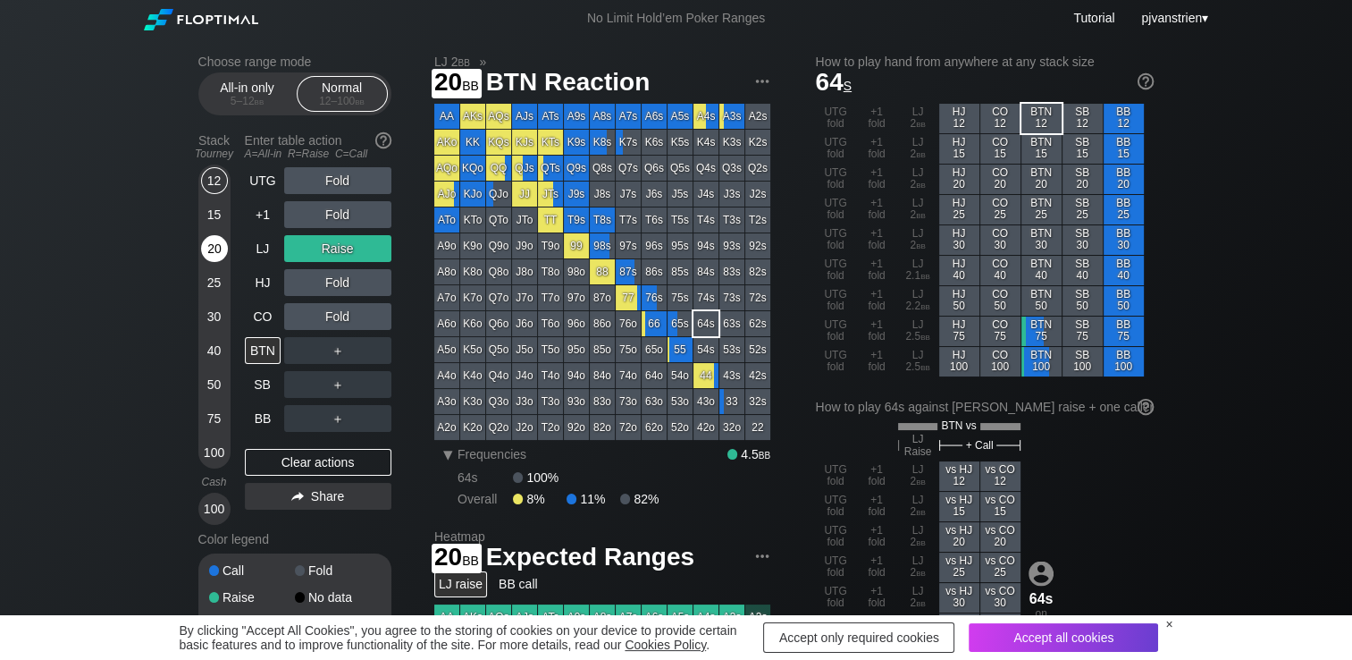
click at [203, 254] on div "20" at bounding box center [214, 248] width 27 height 27
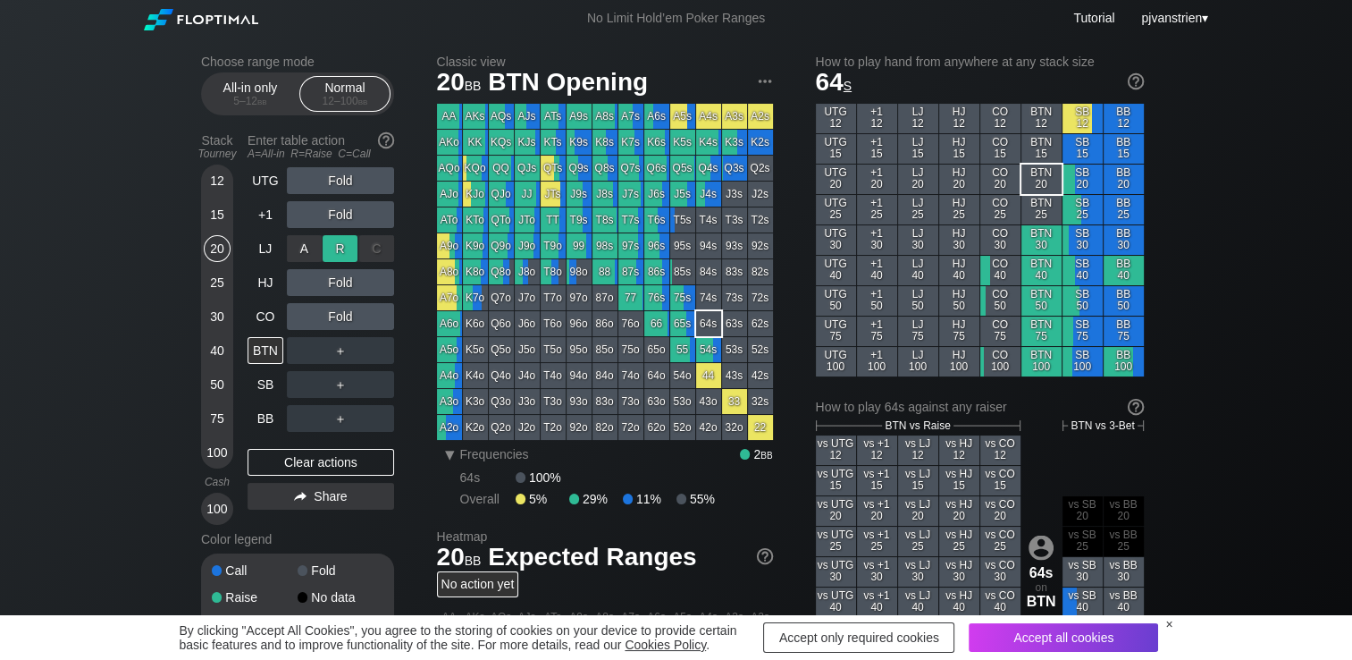
click at [347, 249] on div "R ✕" at bounding box center [340, 248] width 35 height 27
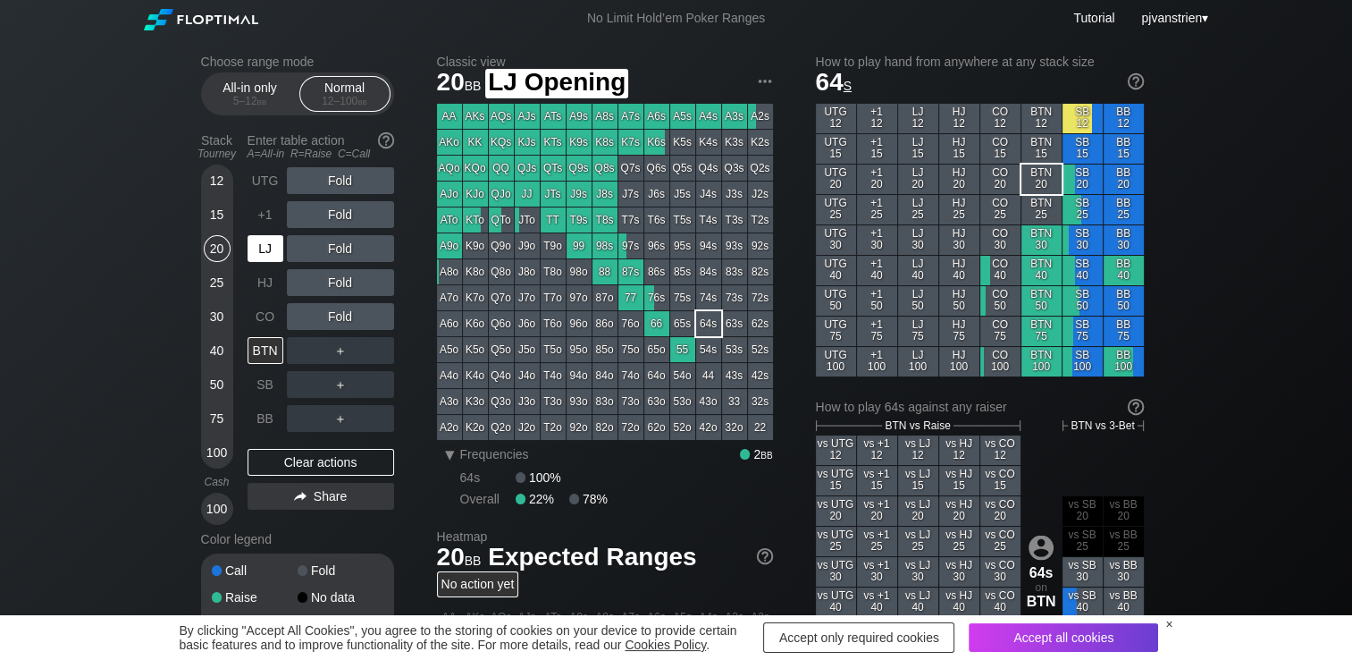
click at [248, 258] on div "LJ" at bounding box center [266, 248] width 36 height 27
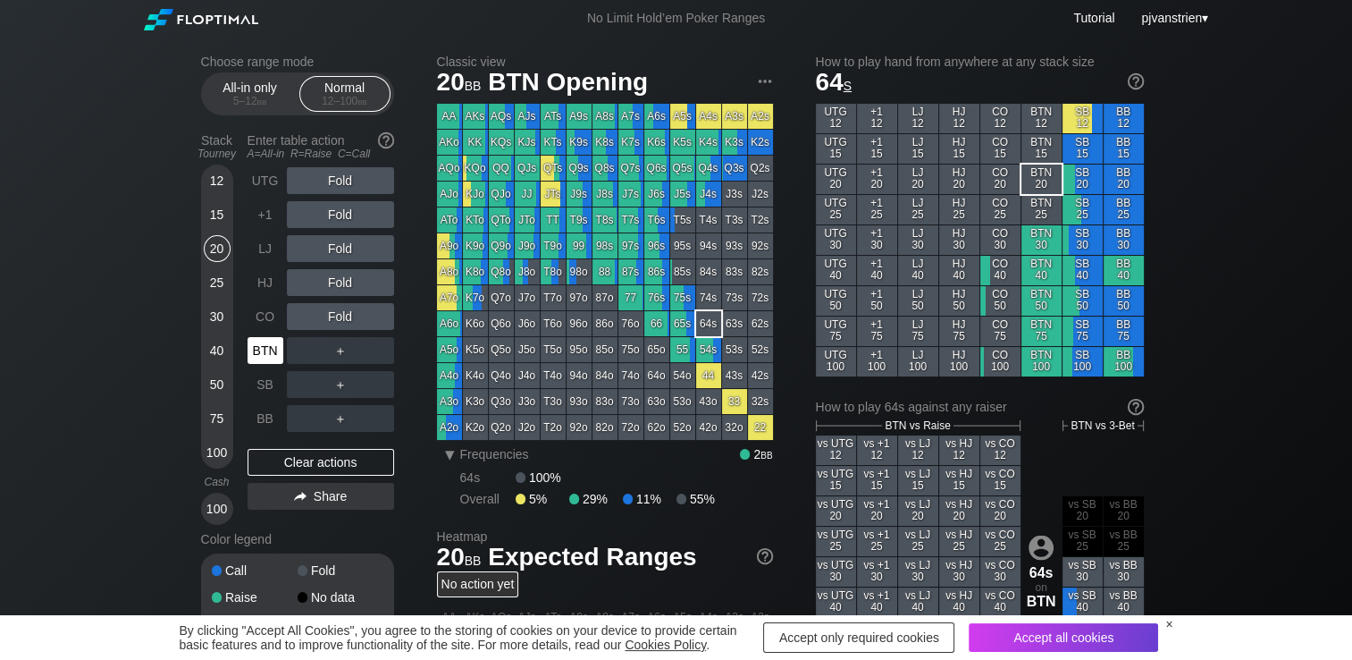
click at [253, 355] on div "BTN" at bounding box center [266, 350] width 36 height 27
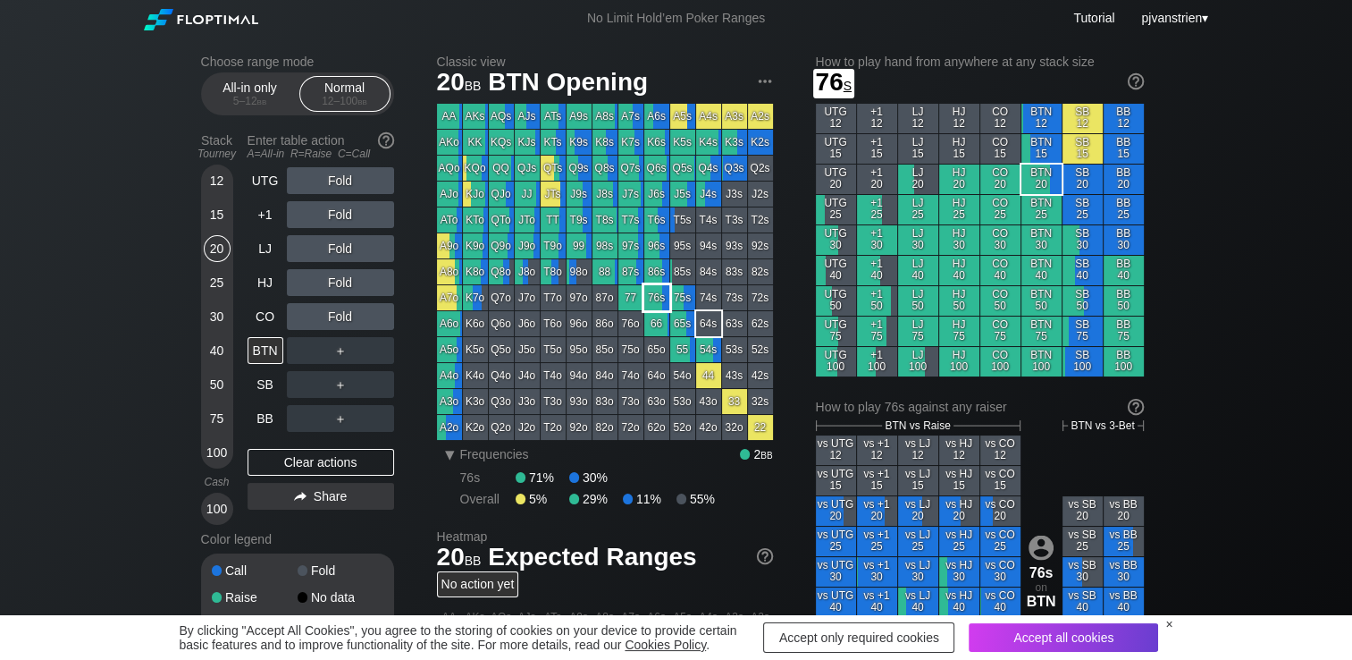
click at [652, 299] on div "76s" at bounding box center [656, 297] width 25 height 25
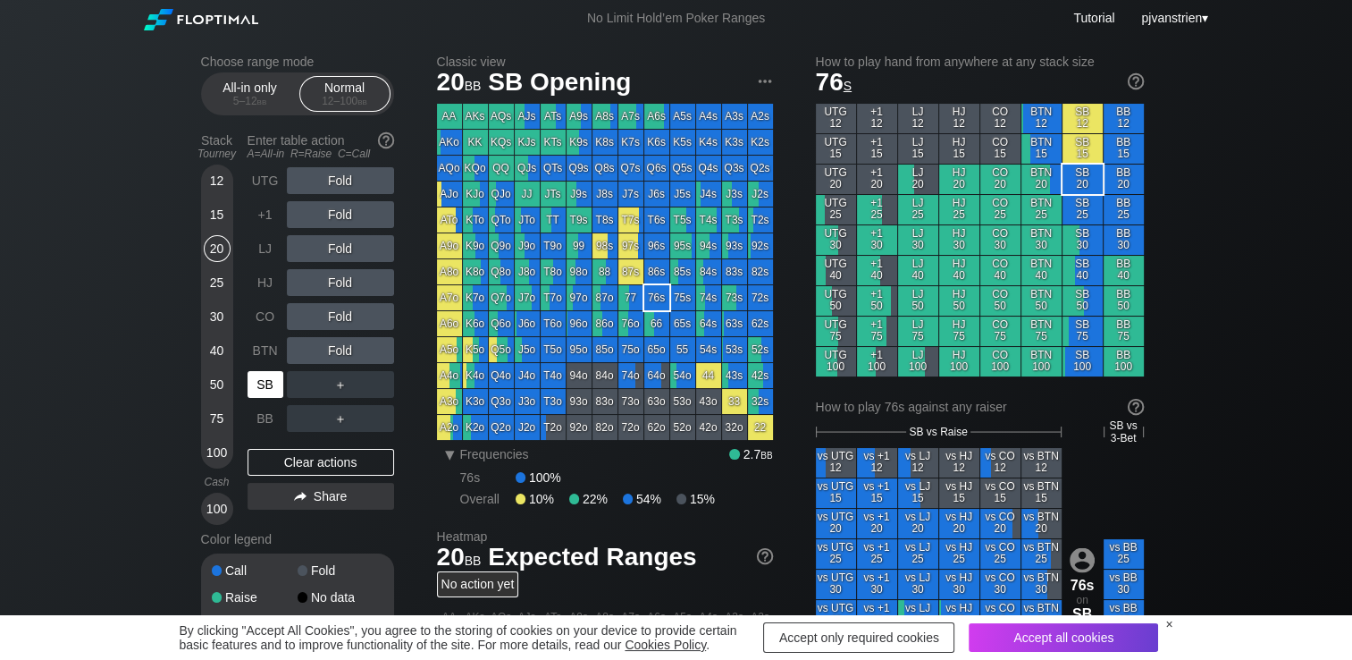
click at [256, 385] on div "SB" at bounding box center [266, 384] width 36 height 27
click at [342, 319] on div "R ✕" at bounding box center [340, 316] width 35 height 27
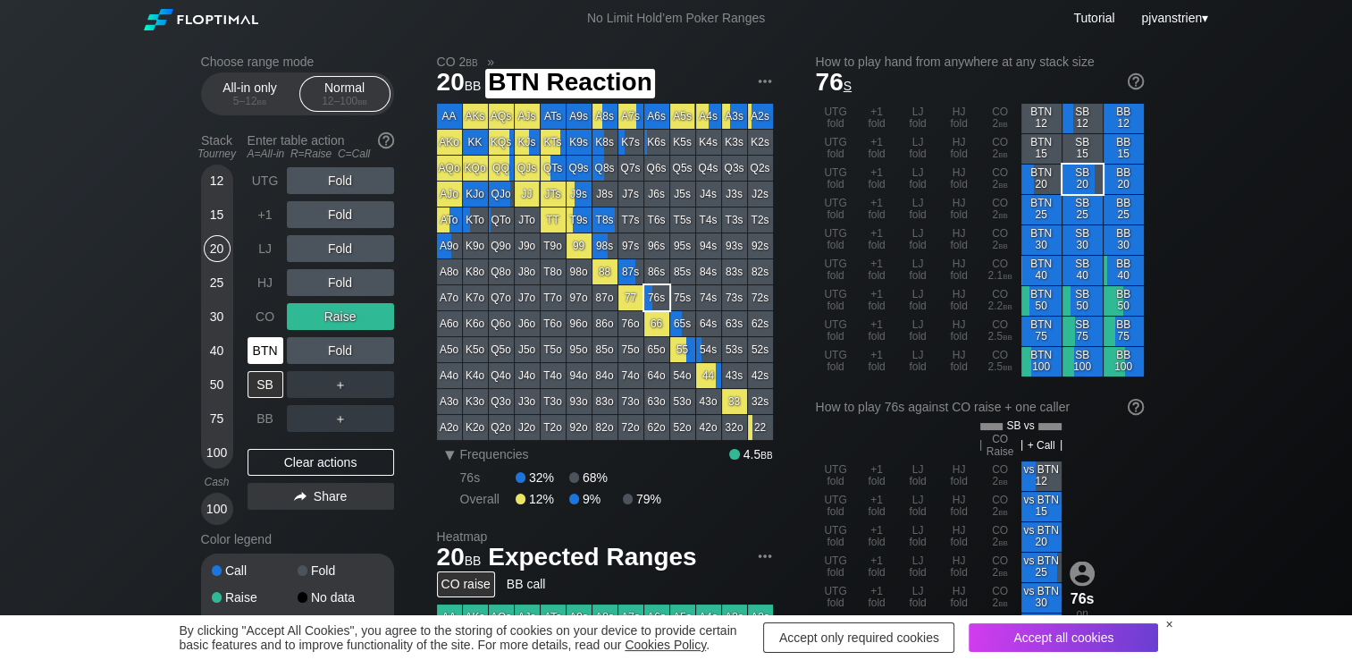
click at [254, 359] on div "BTN" at bounding box center [266, 350] width 36 height 27
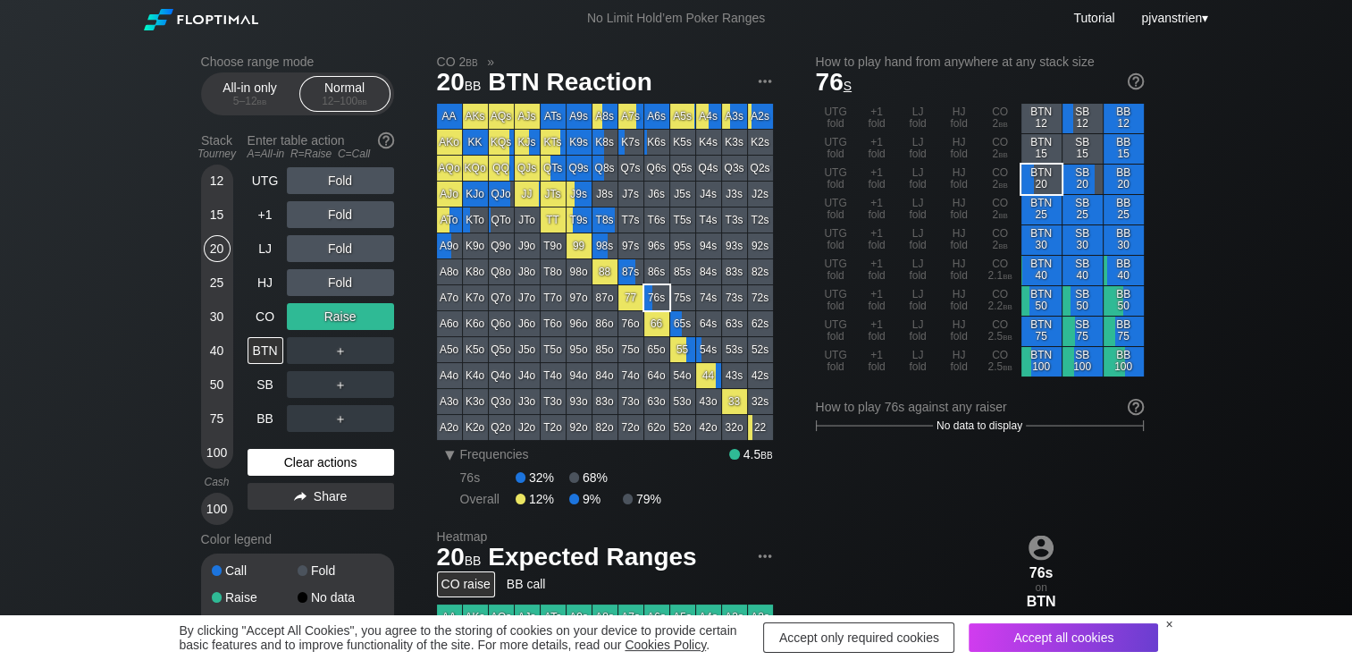
click at [279, 456] on div "Clear actions" at bounding box center [321, 462] width 147 height 27
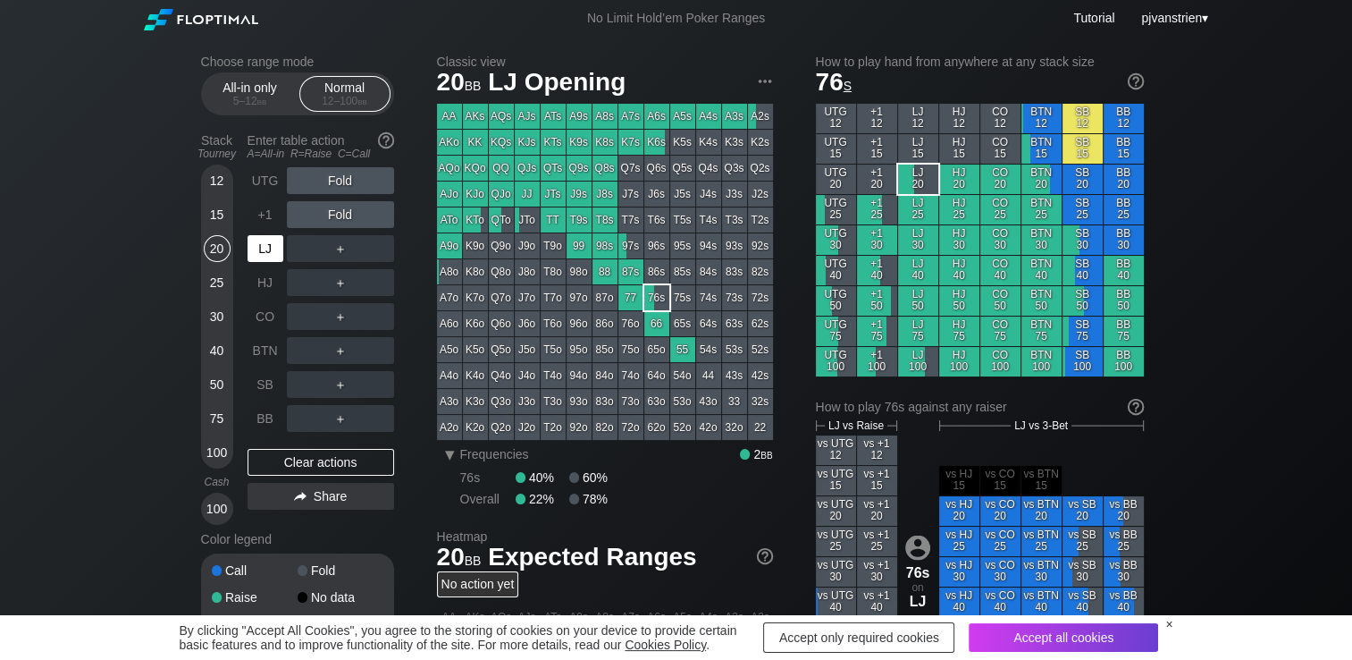
click at [257, 248] on div "LJ" at bounding box center [266, 248] width 36 height 27
drag, startPoint x: 347, startPoint y: 295, endPoint x: 350, endPoint y: 282, distance: 13.9
click at [350, 282] on div "R ✕" at bounding box center [340, 282] width 35 height 27
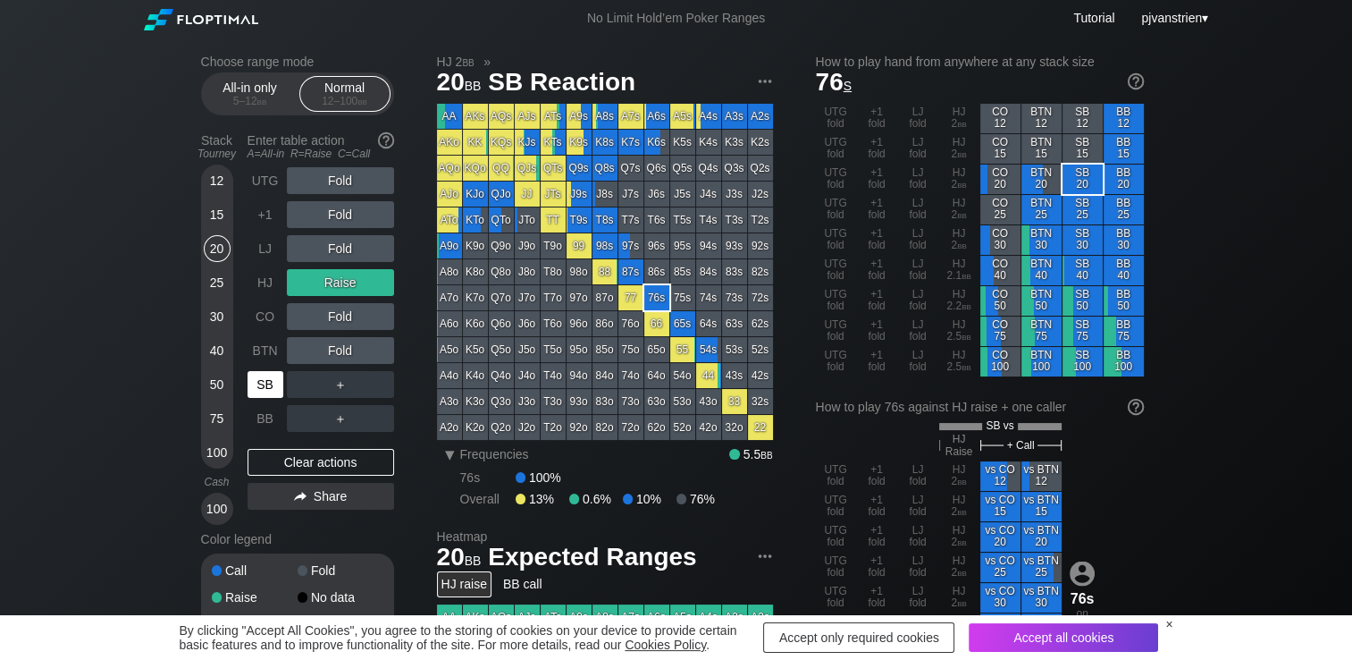
click at [262, 383] on div "SB" at bounding box center [266, 384] width 36 height 27
click at [347, 284] on div "R ✕" at bounding box center [340, 282] width 35 height 27
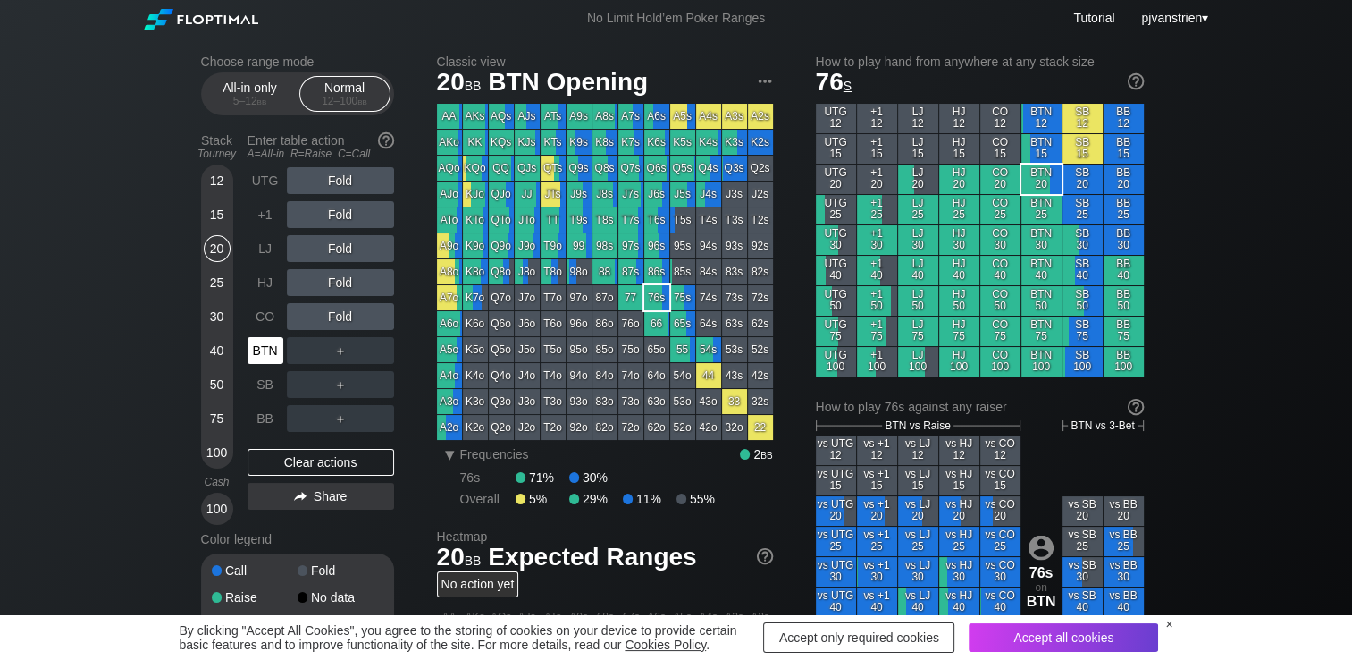
click at [258, 347] on div "BTN" at bounding box center [266, 350] width 36 height 27
click at [332, 282] on div "R ✕" at bounding box center [340, 282] width 35 height 27
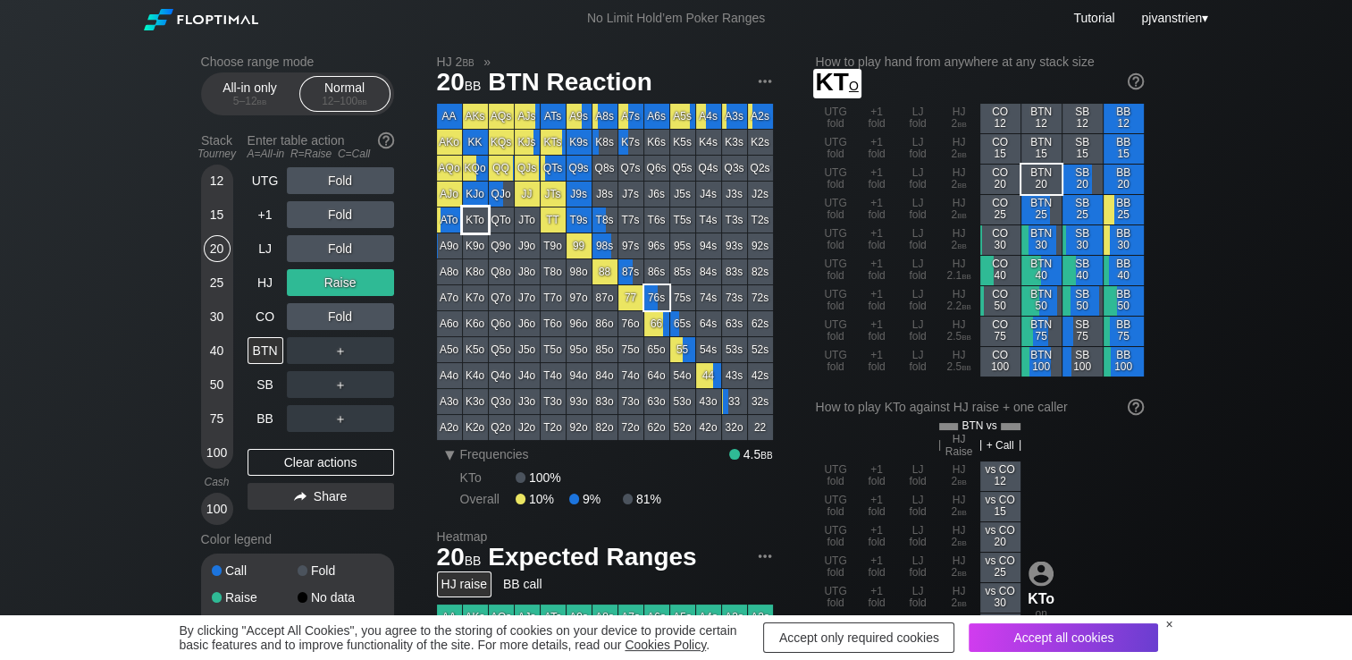
click at [472, 221] on div "KTo" at bounding box center [475, 219] width 25 height 25
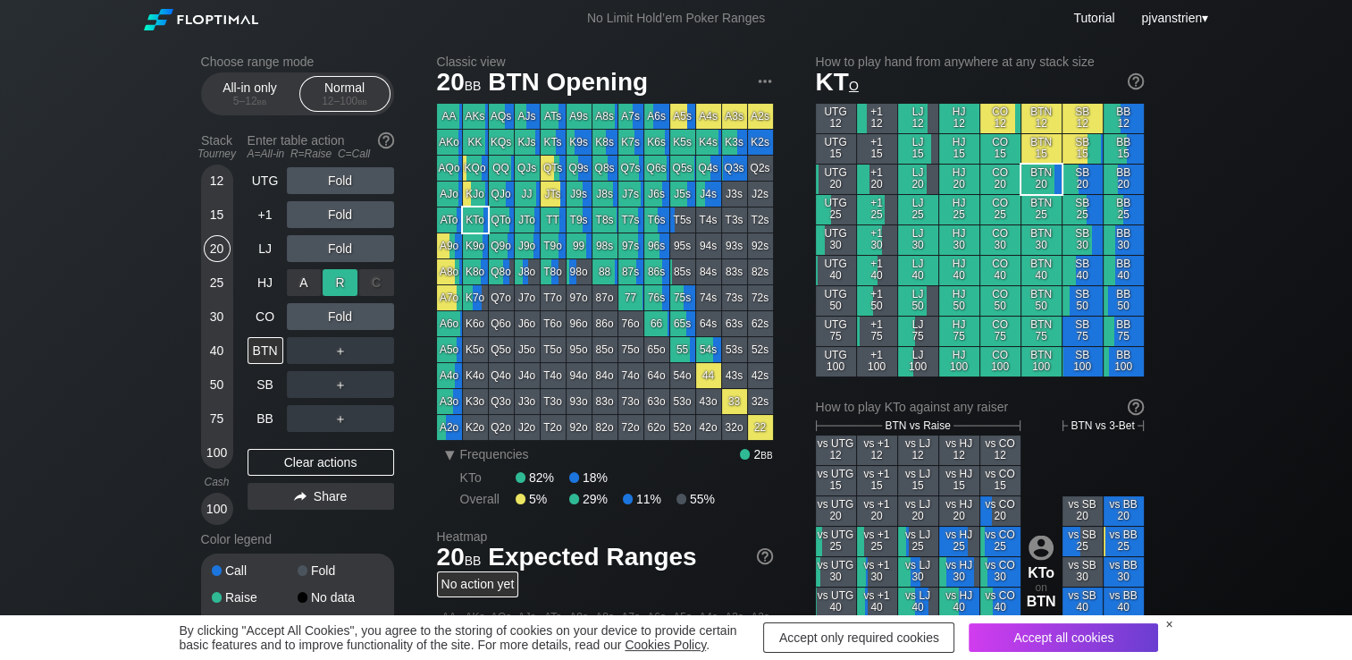
click at [342, 286] on div "R ✕" at bounding box center [340, 282] width 35 height 27
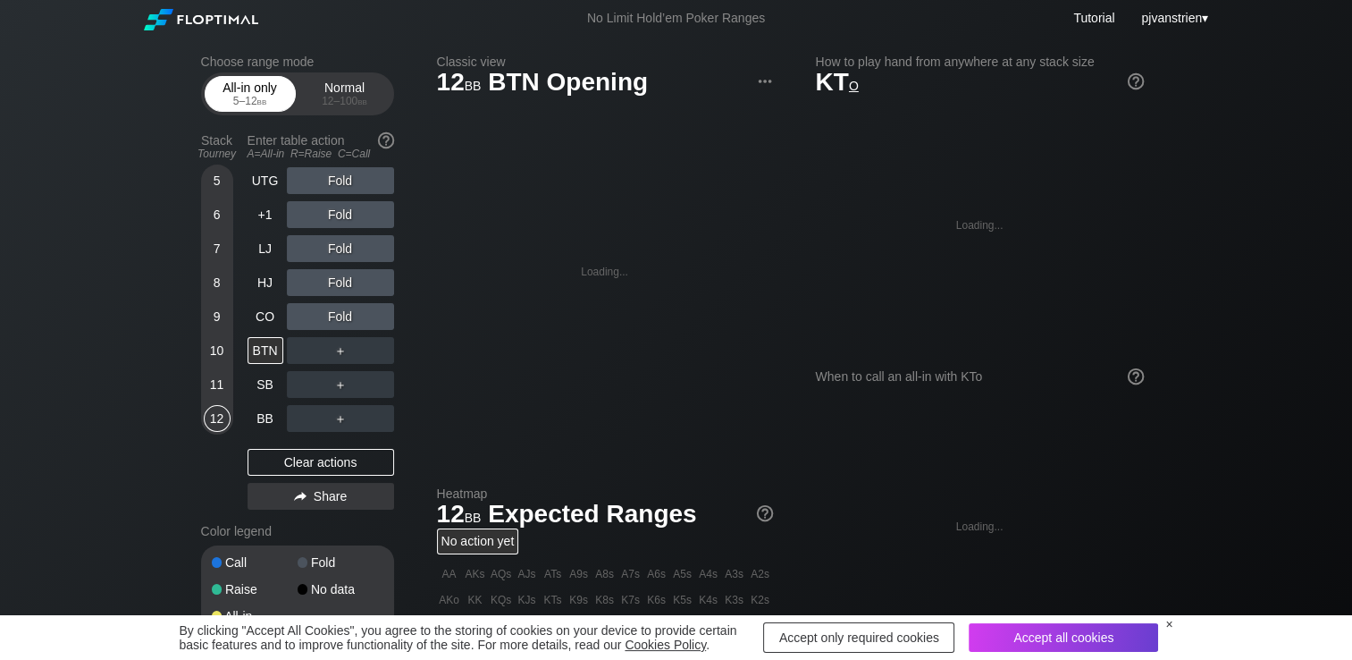
click at [253, 95] on div "5 – 12 bb" at bounding box center [250, 101] width 75 height 13
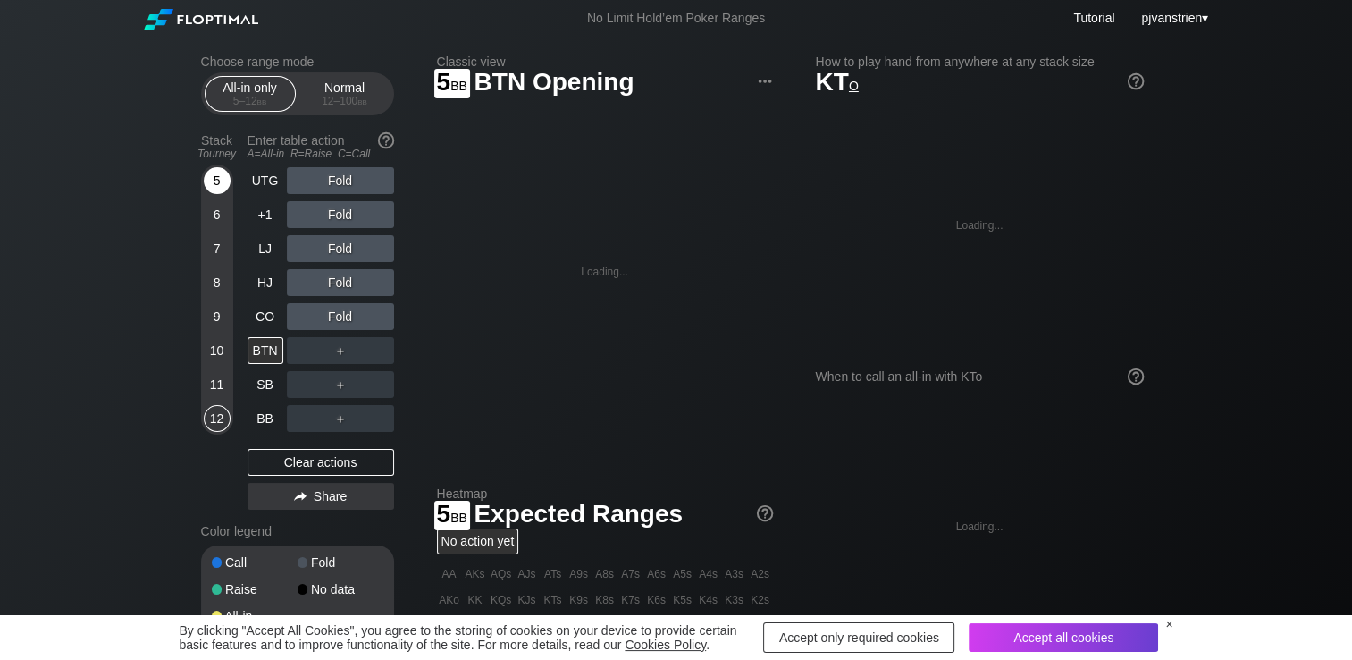
click at [213, 186] on div "5" at bounding box center [217, 180] width 27 height 27
click at [310, 391] on div "A ✕" at bounding box center [304, 384] width 35 height 27
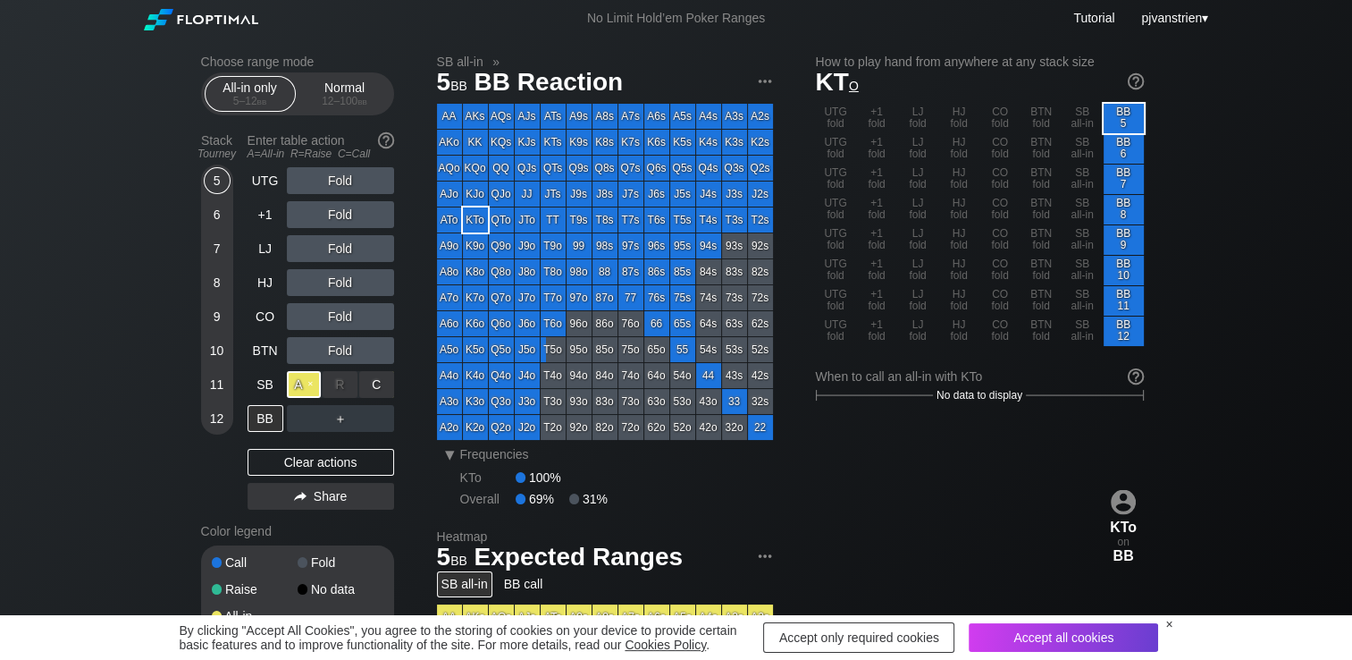
click at [312, 388] on div "A ✕" at bounding box center [304, 384] width 35 height 27
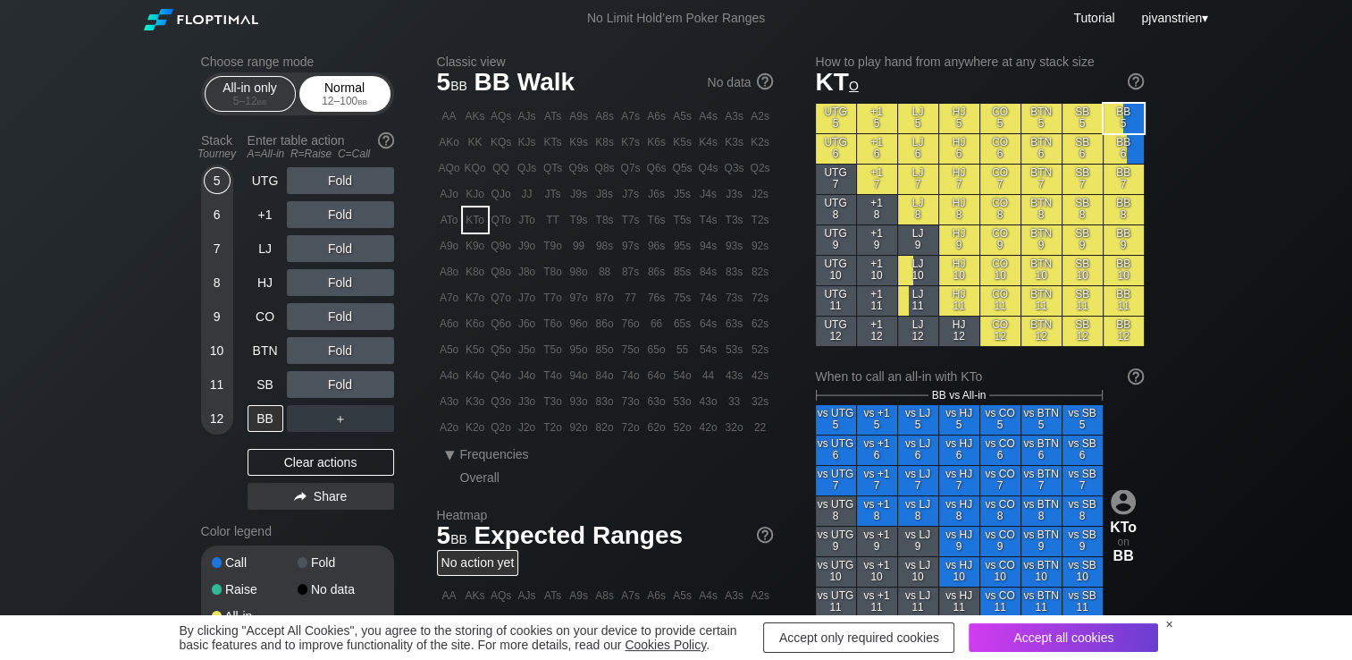
click at [352, 89] on div "Normal 12 – 100 bb" at bounding box center [345, 94] width 82 height 34
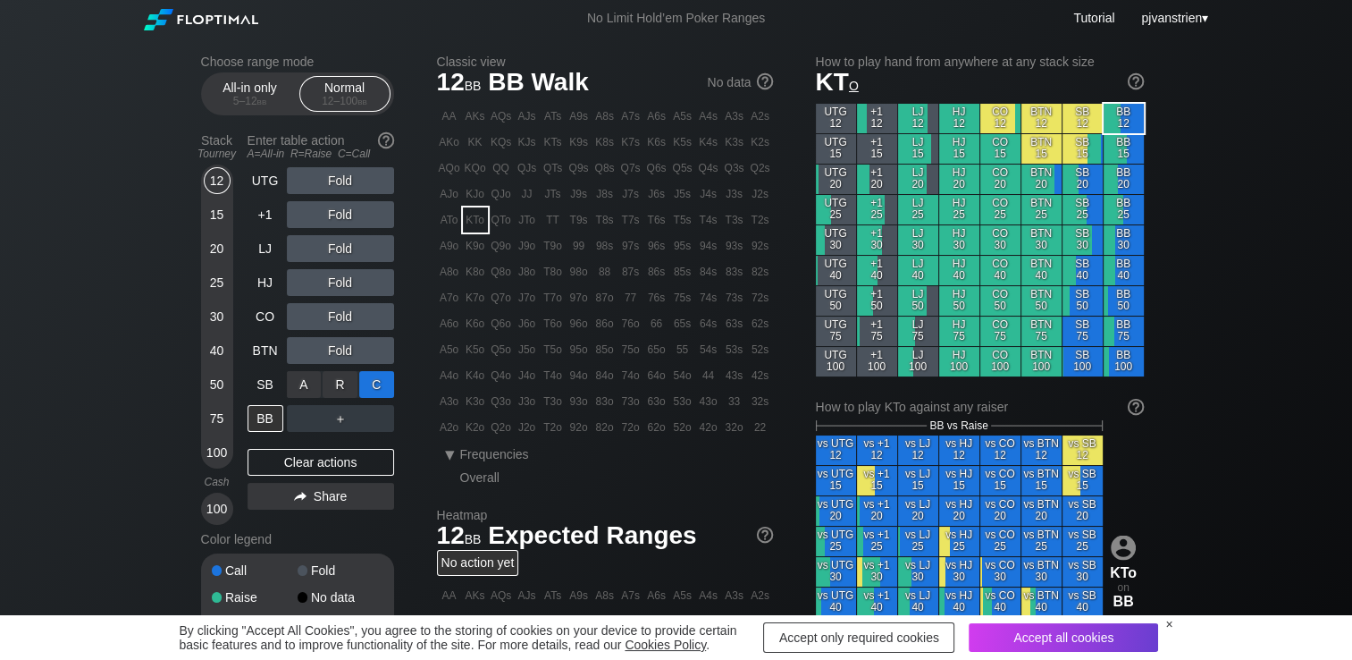
click at [366, 389] on div "C ✕" at bounding box center [376, 384] width 35 height 27
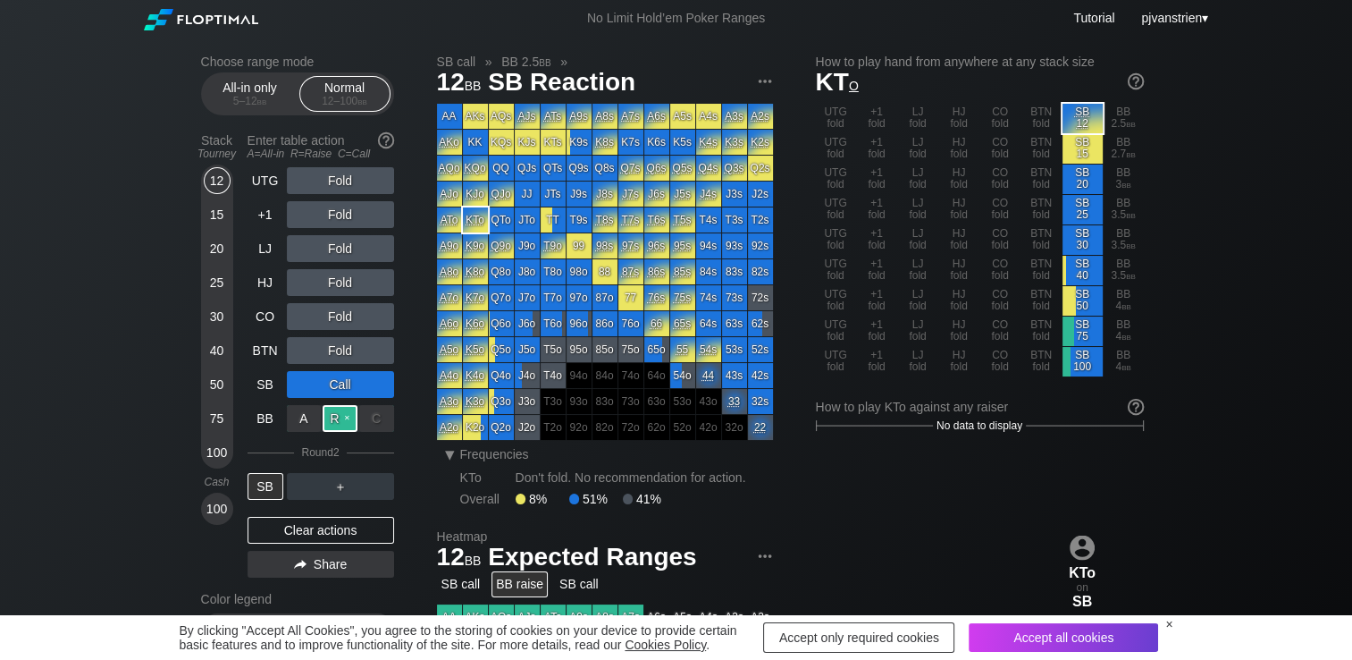
click at [335, 427] on div "R ✕" at bounding box center [340, 418] width 35 height 27
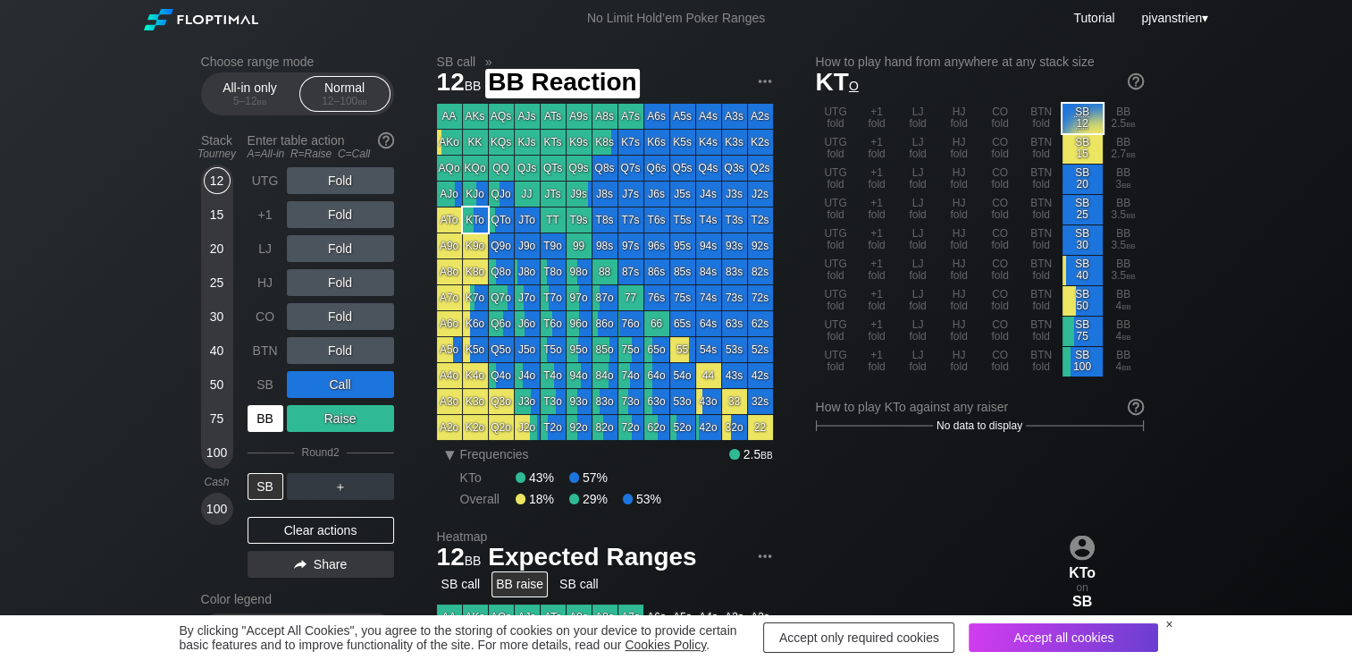
click at [267, 412] on div "BB" at bounding box center [266, 418] width 36 height 27
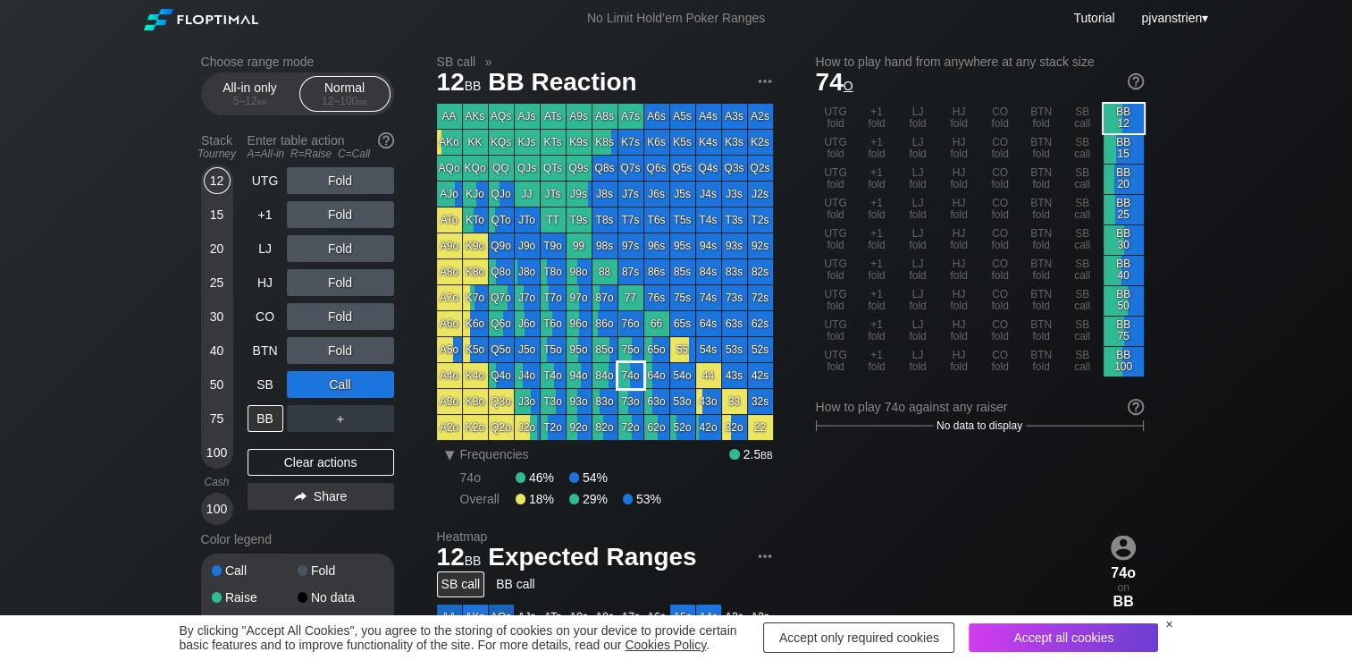
click at [631, 378] on div "74o" at bounding box center [630, 375] width 25 height 25
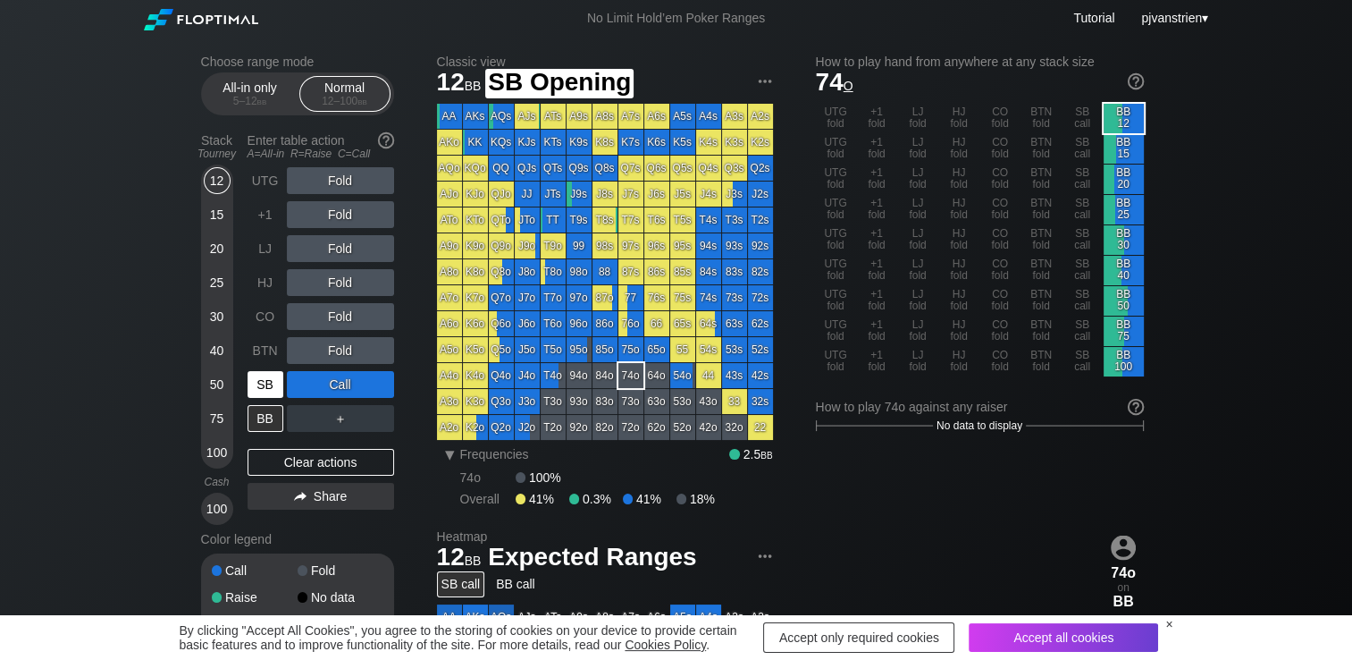
click at [259, 391] on div "SB" at bounding box center [266, 384] width 36 height 27
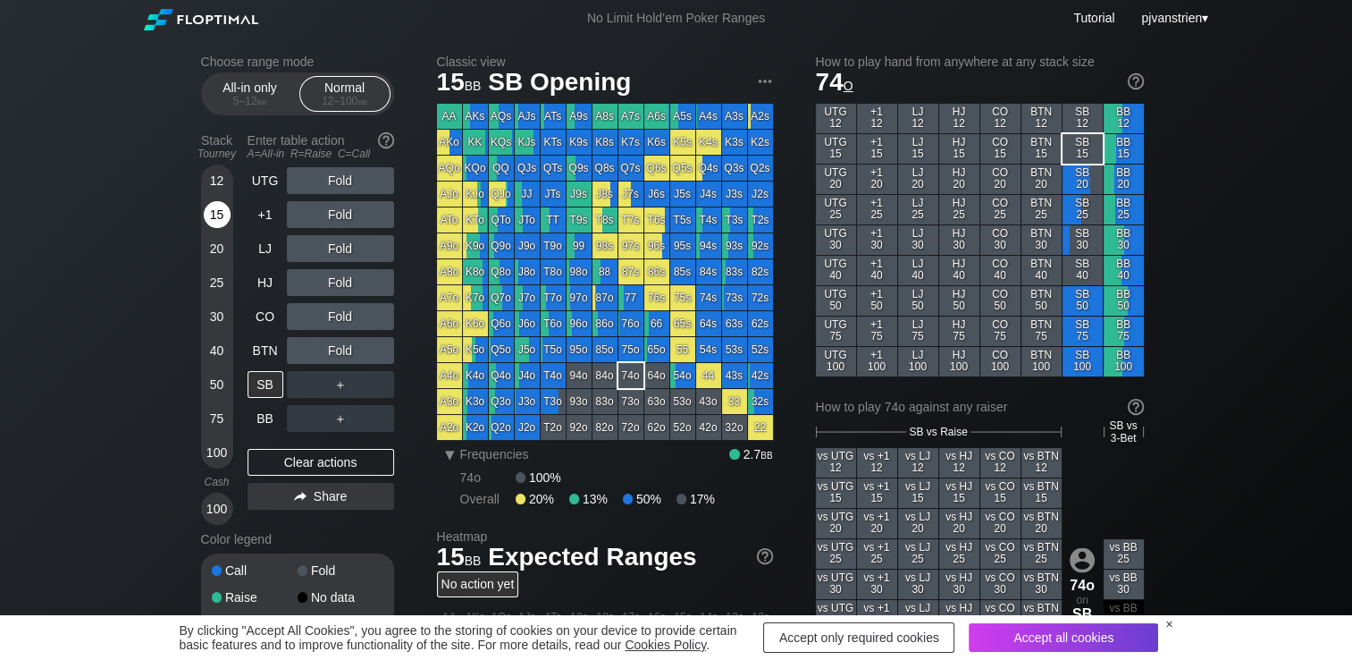
click at [207, 226] on div "15" at bounding box center [217, 214] width 27 height 27
click at [379, 400] on div "A ✕ R ✕ C ✕ ＋" at bounding box center [340, 418] width 107 height 41
click at [373, 388] on div "C ✕" at bounding box center [376, 384] width 35 height 27
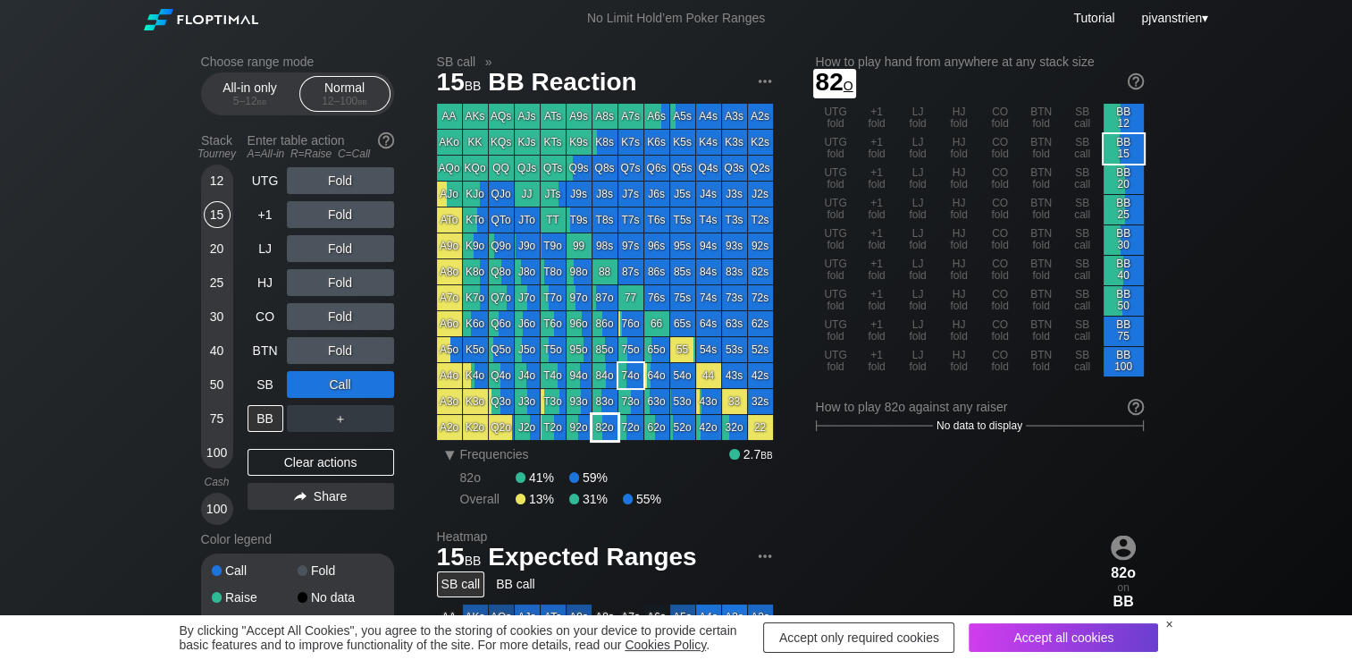
click at [601, 429] on div "82o" at bounding box center [605, 427] width 25 height 25
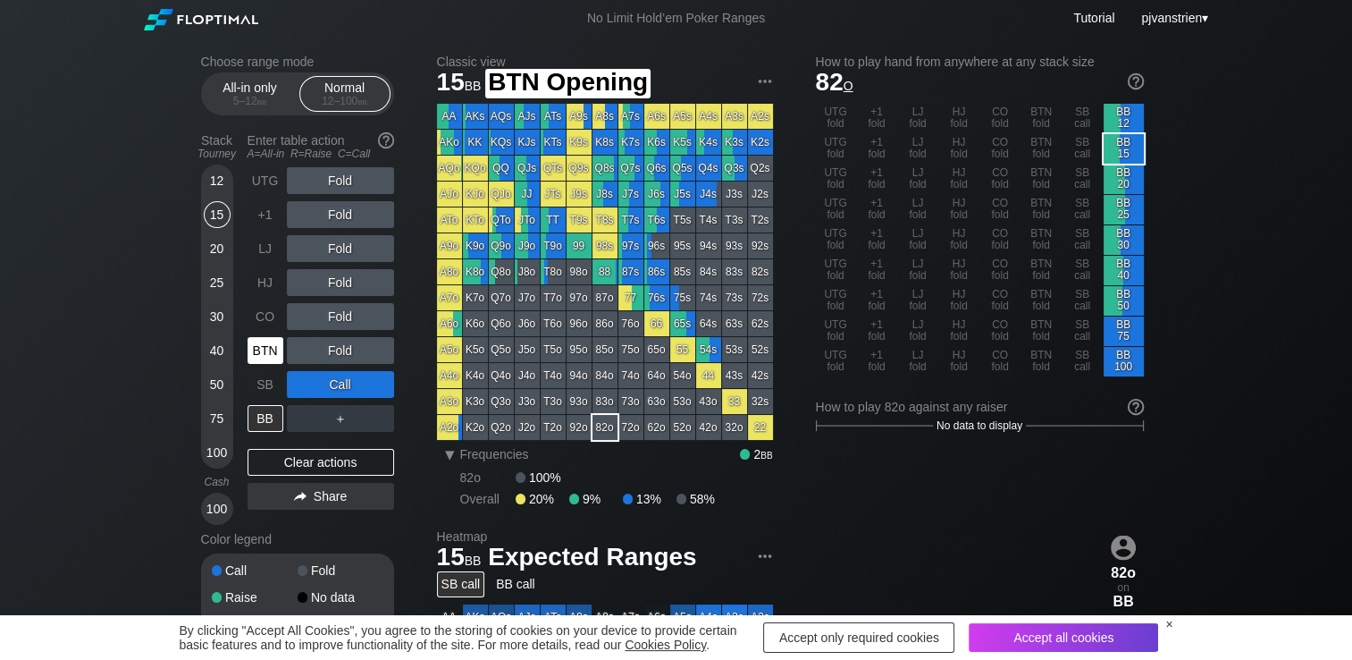
click at [267, 348] on div "BTN" at bounding box center [266, 350] width 36 height 27
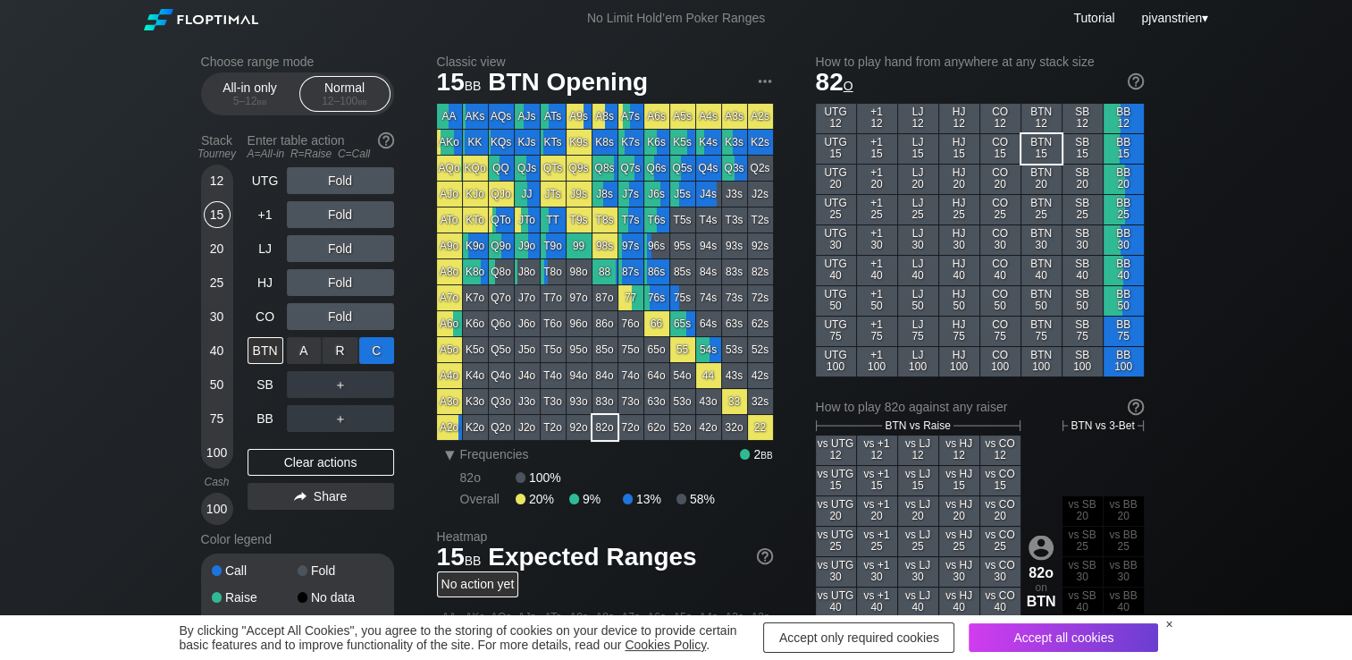
click at [372, 349] on div "C ✕" at bounding box center [376, 350] width 35 height 27
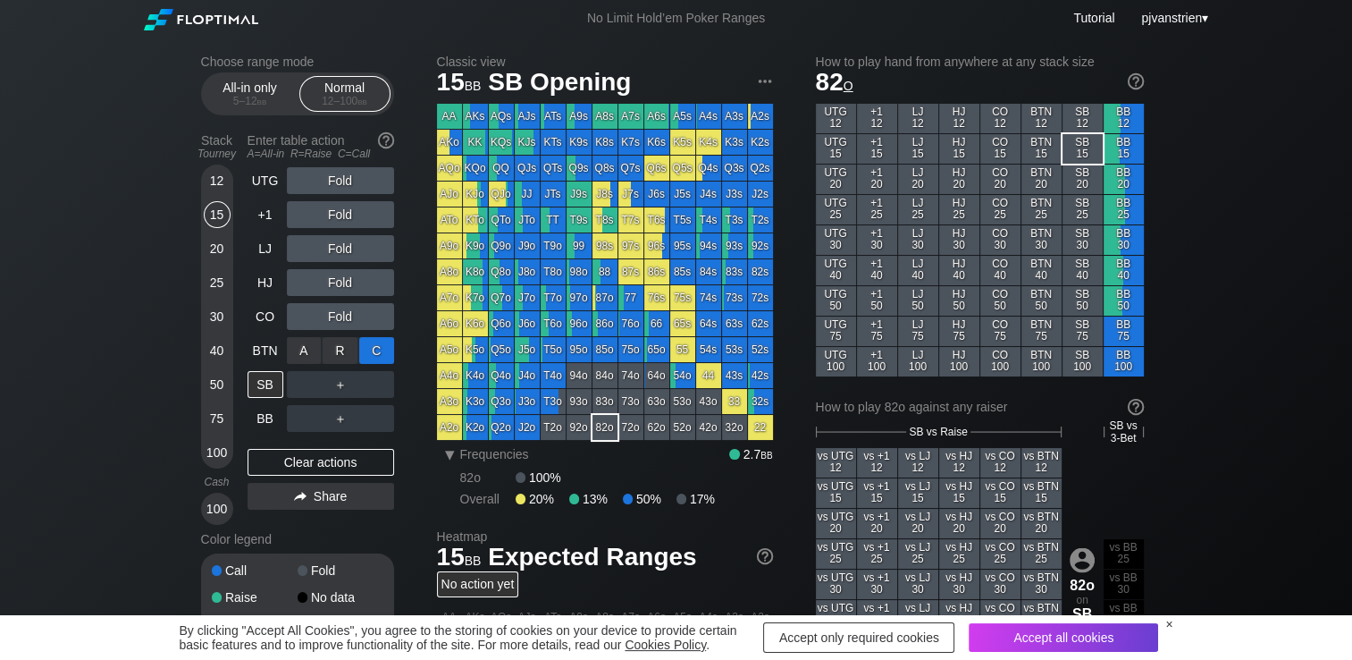
click at [390, 345] on div "C ✕" at bounding box center [376, 350] width 35 height 27
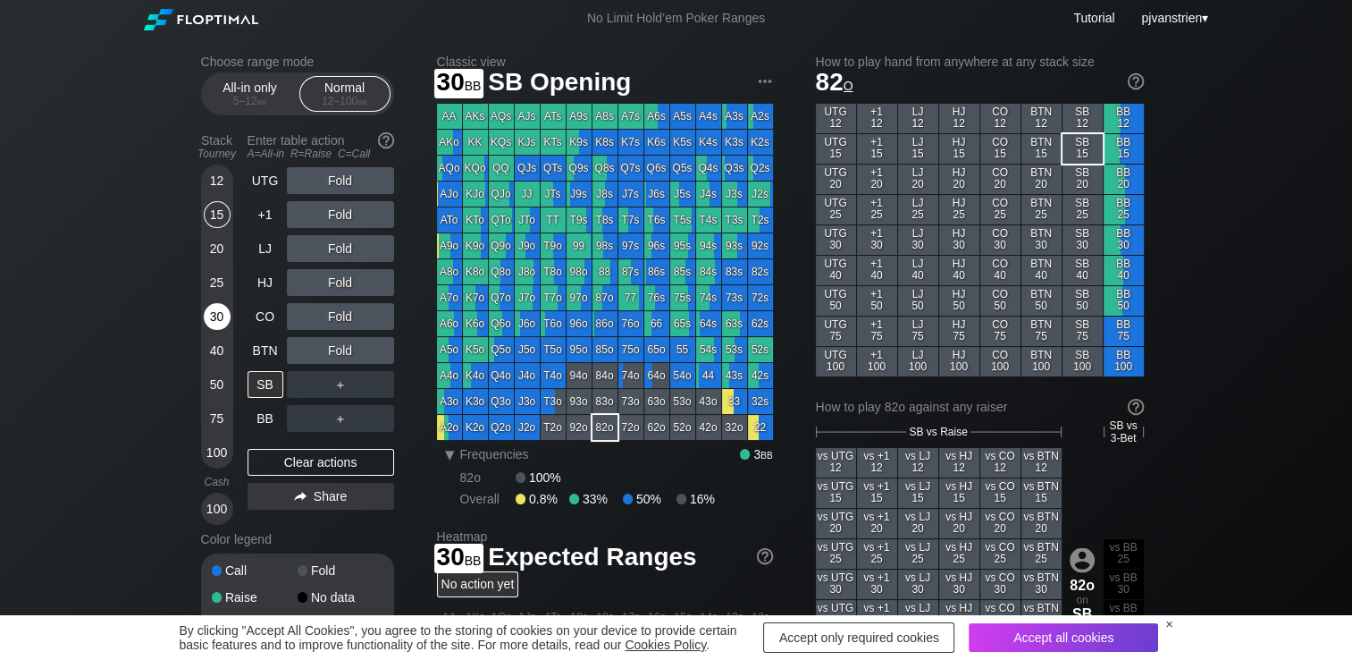
click at [215, 312] on div "30" at bounding box center [217, 316] width 27 height 27
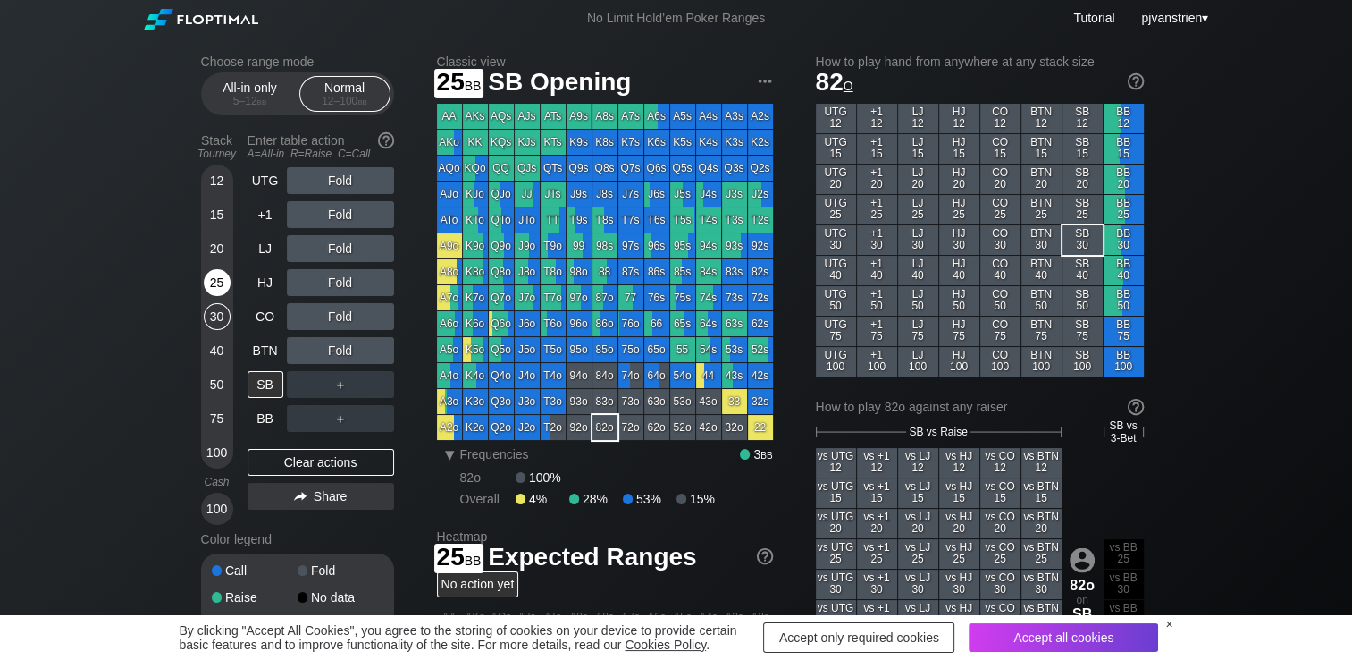
click at [212, 288] on div "25" at bounding box center [217, 282] width 27 height 27
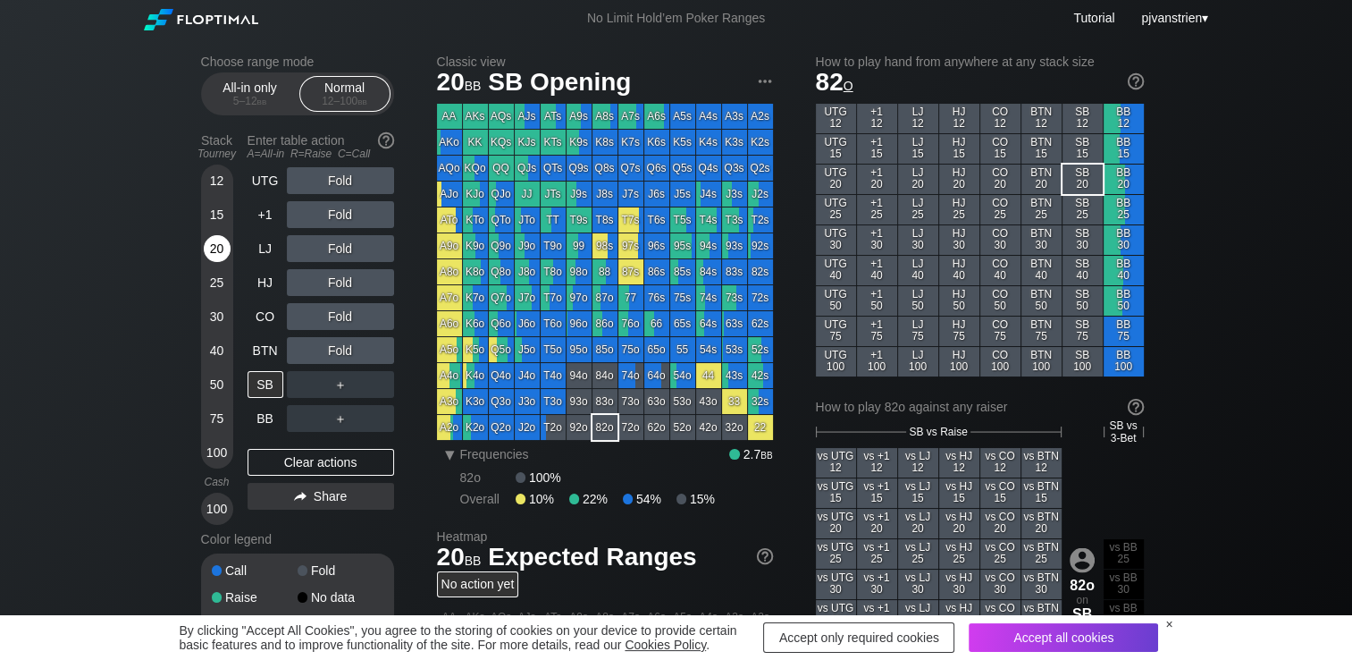
click at [218, 252] on div "20" at bounding box center [217, 248] width 27 height 27
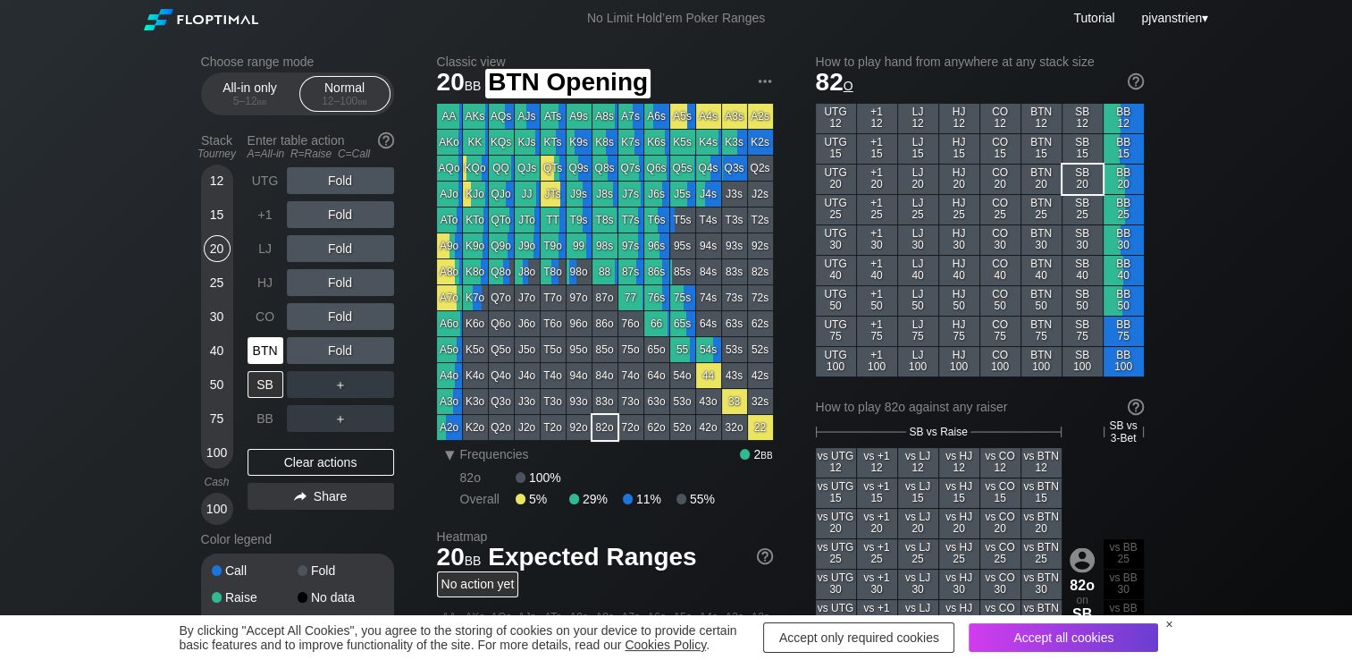
click at [254, 353] on div "BTN" at bounding box center [266, 350] width 36 height 27
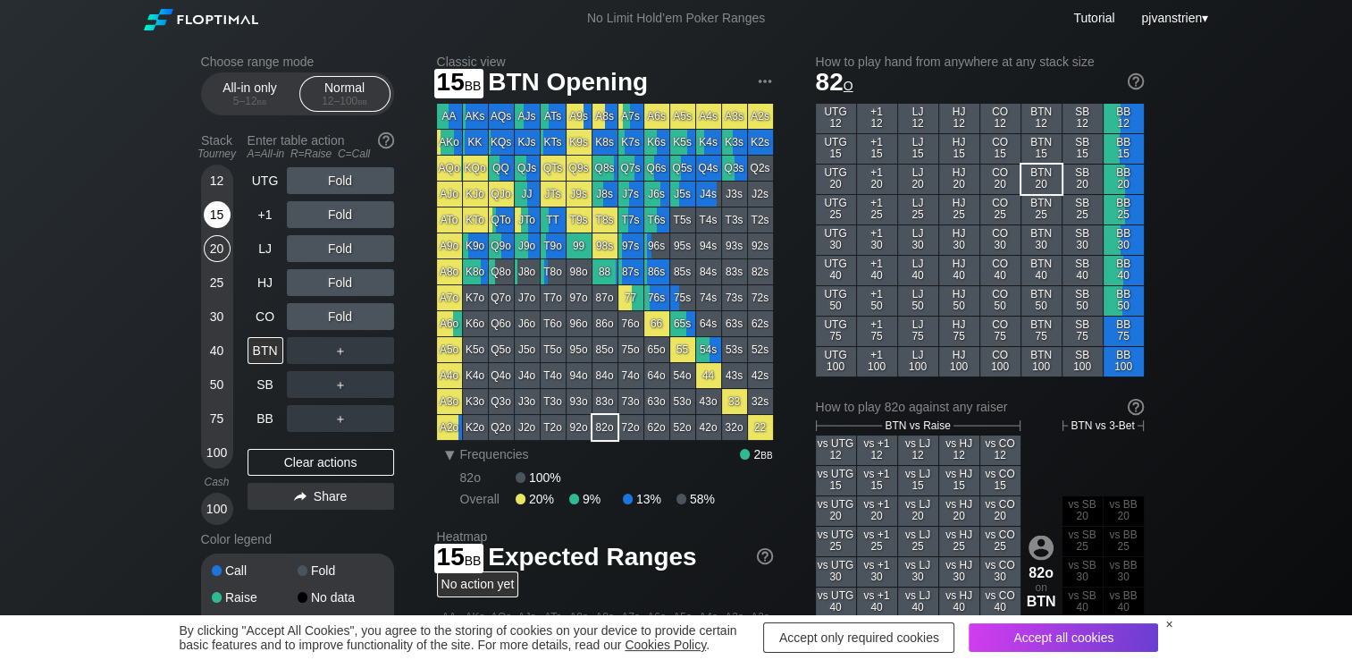
click at [211, 221] on div "15" at bounding box center [217, 214] width 27 height 27
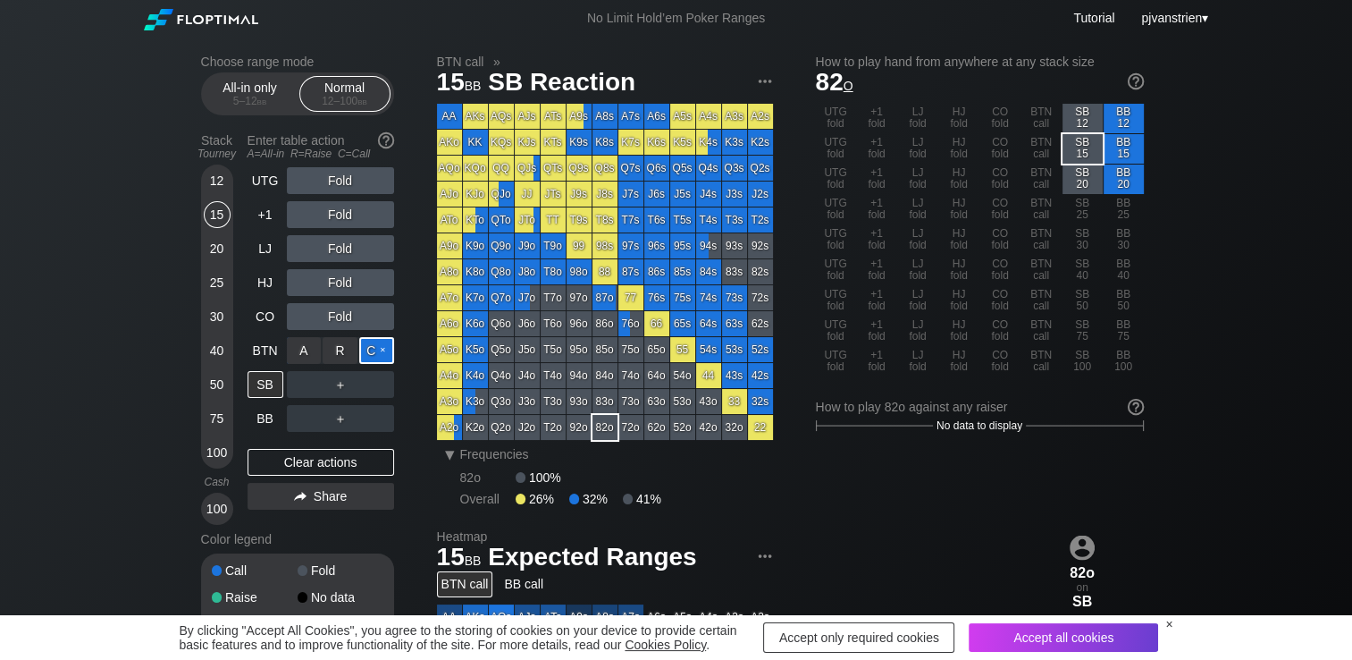
click at [366, 349] on div "C ✕" at bounding box center [376, 350] width 35 height 27
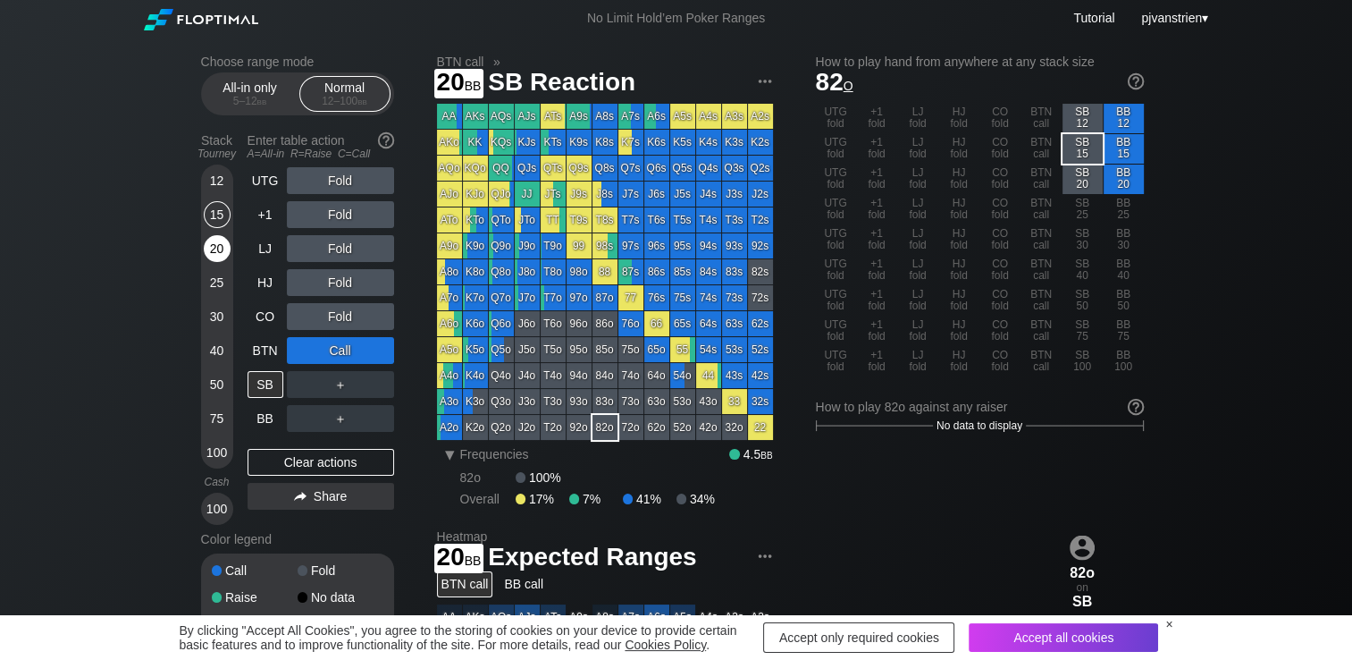
click at [215, 248] on div "20" at bounding box center [217, 248] width 27 height 27
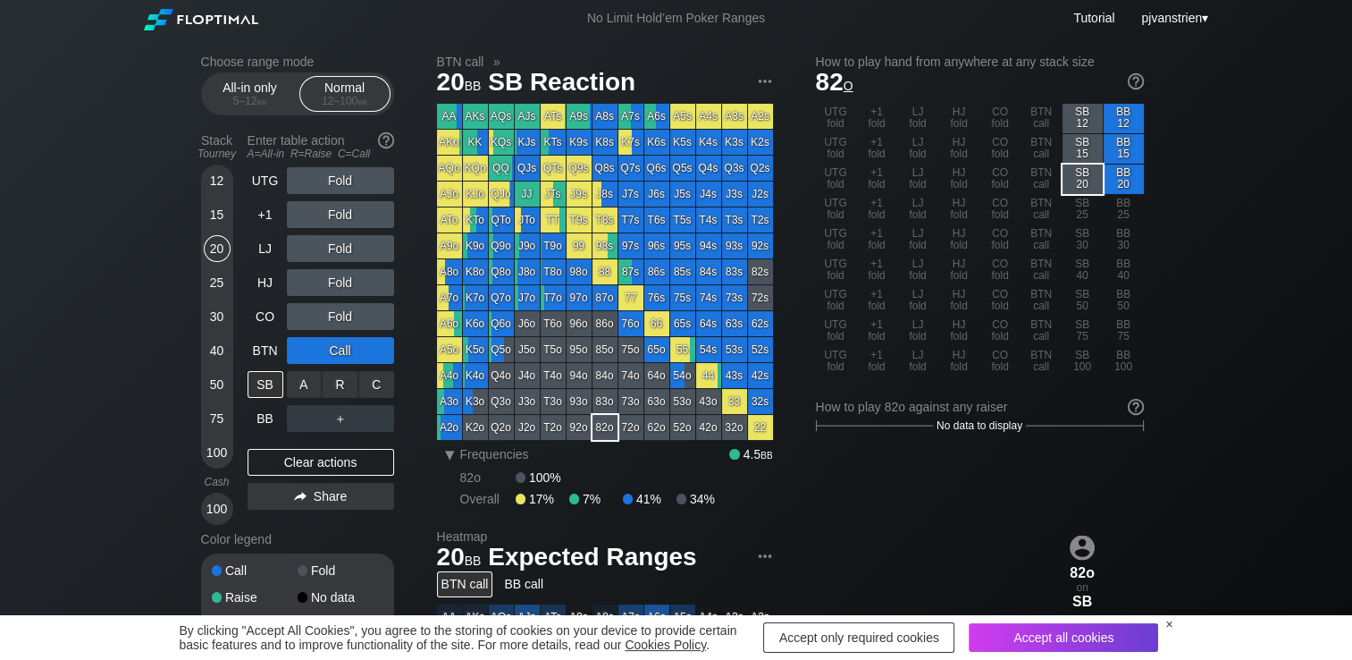
click at [379, 387] on div "C ✕" at bounding box center [376, 384] width 35 height 27
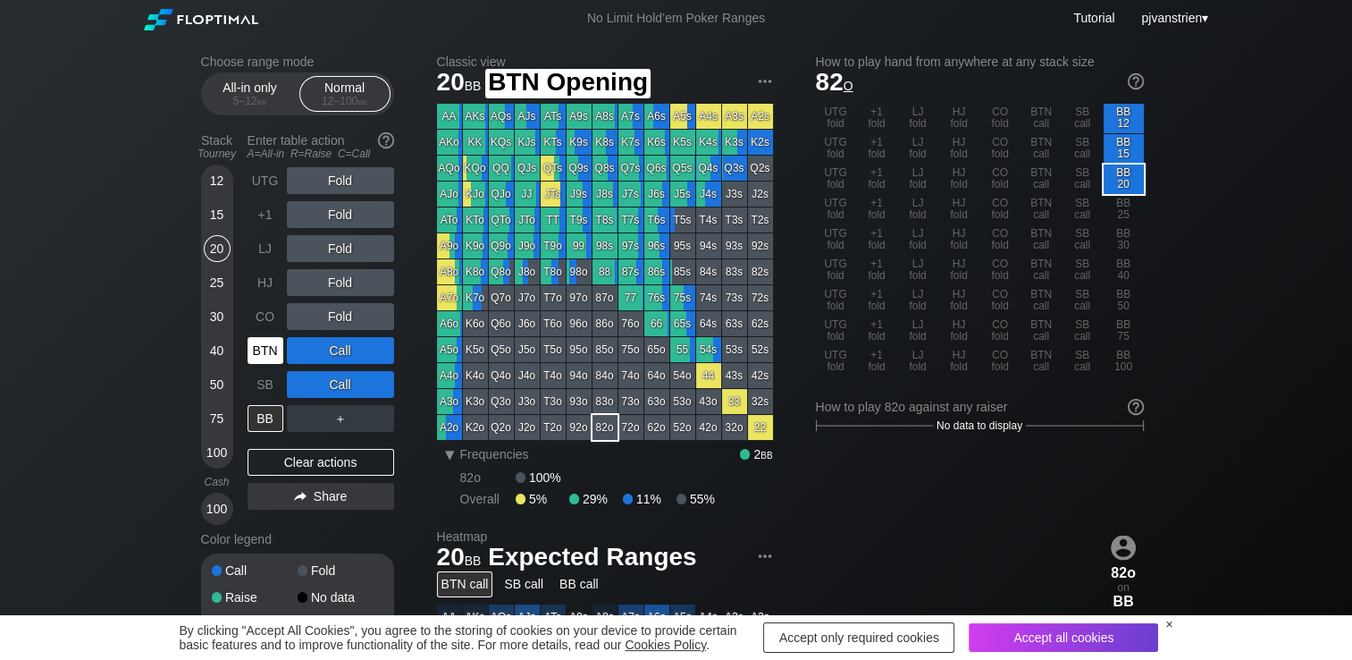
click at [262, 364] on div "BTN" at bounding box center [266, 350] width 36 height 27
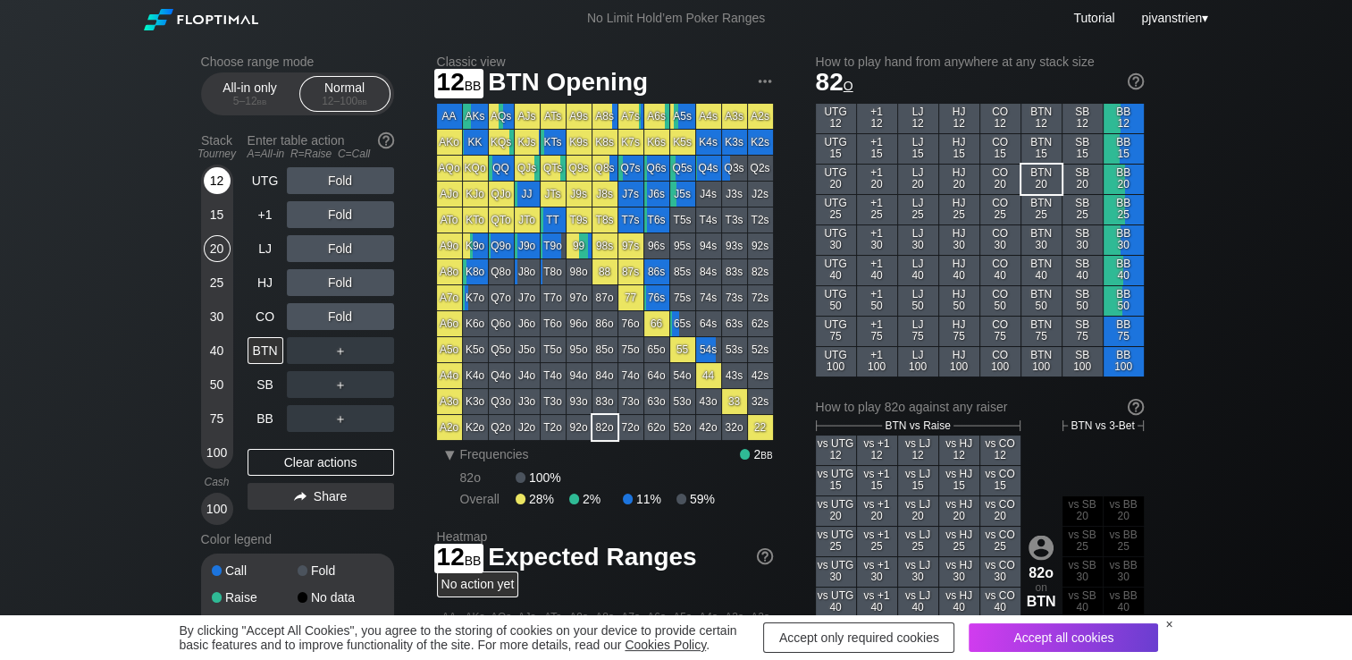
click at [218, 176] on div "12" at bounding box center [217, 180] width 27 height 27
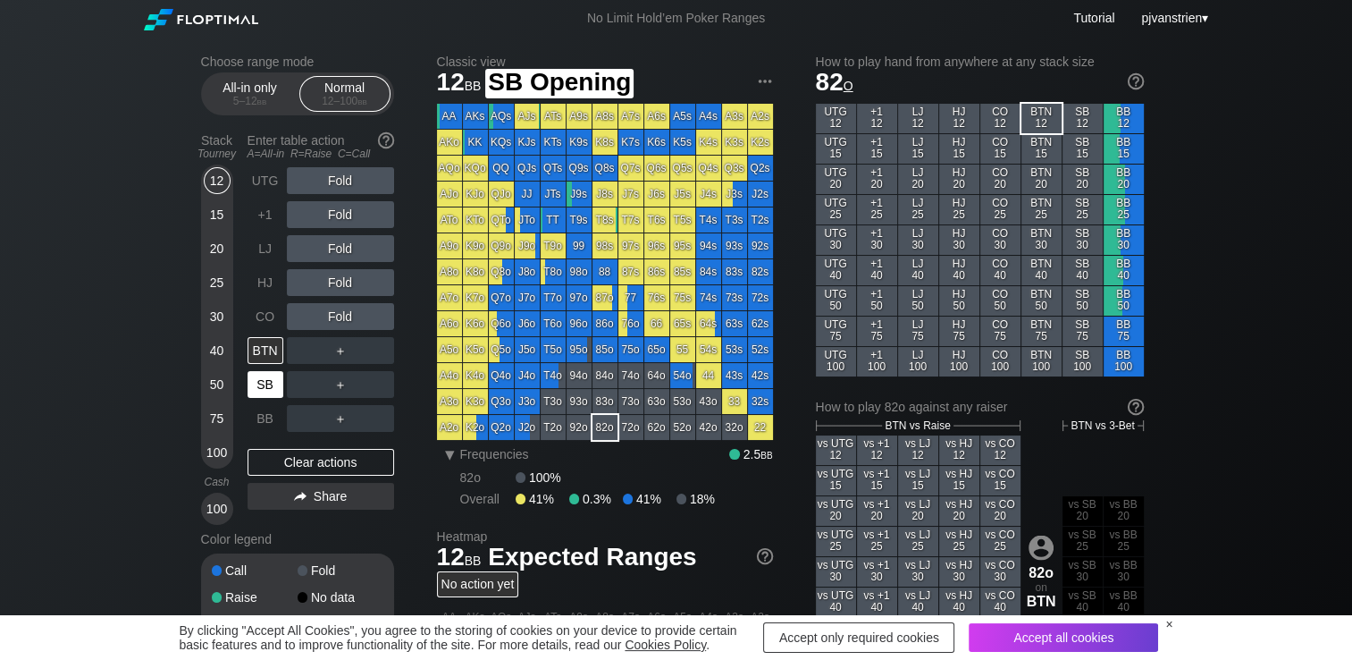
click at [257, 387] on div "SB" at bounding box center [266, 384] width 36 height 27
